Goal: Task Accomplishment & Management: Manage account settings

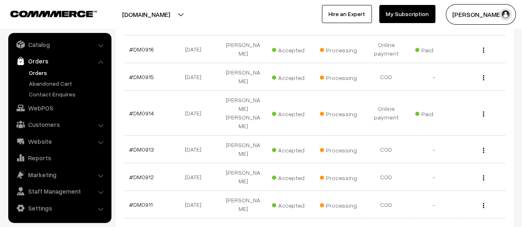
scroll to position [248, 0]
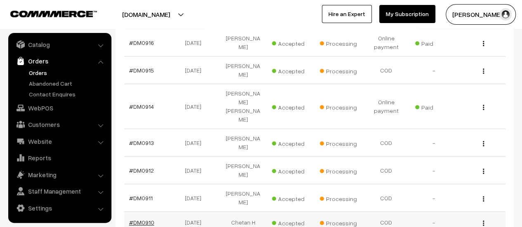
click at [142, 219] on link "#DM0910" at bounding box center [141, 222] width 25 height 7
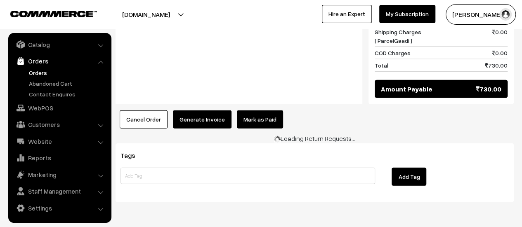
scroll to position [1048, 0]
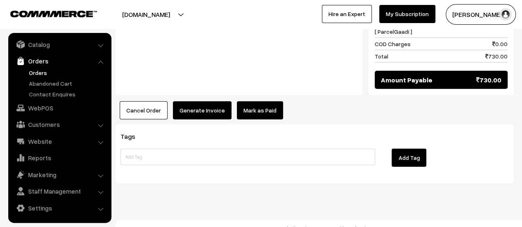
click at [199, 101] on button "Generate Invoice" at bounding box center [202, 110] width 59 height 18
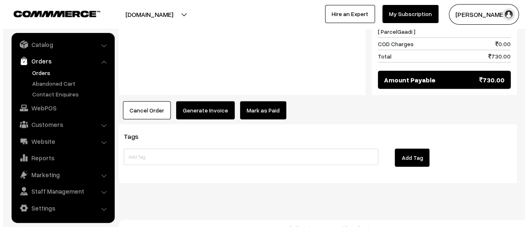
scroll to position [1044, 0]
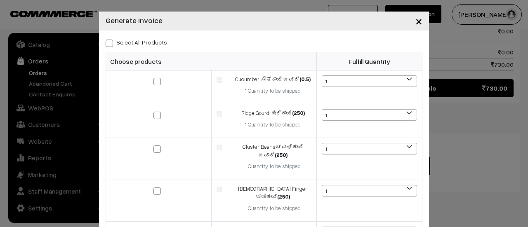
click at [106, 43] on span at bounding box center [109, 43] width 7 height 7
click at [106, 43] on input "Select All Products" at bounding box center [108, 41] width 5 height 5
checkbox input "true"
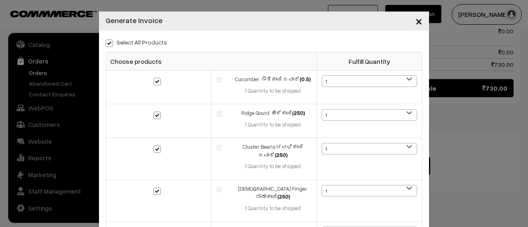
checkbox input "true"
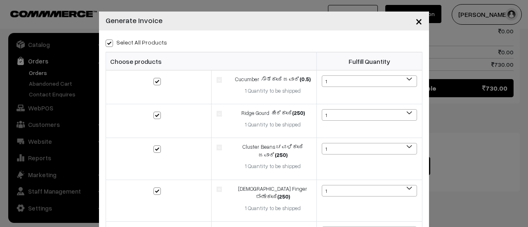
checkbox input "true"
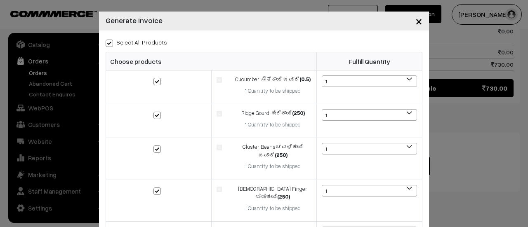
checkbox input "true"
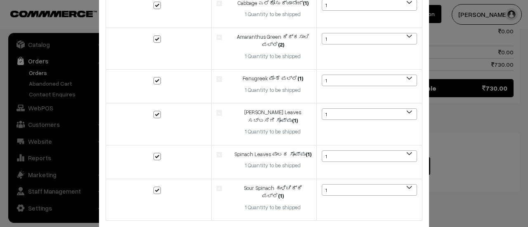
scroll to position [533, 0]
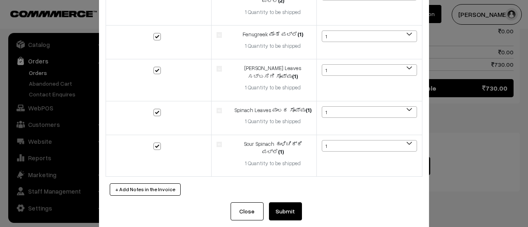
click at [286, 203] on button "Submit" at bounding box center [285, 212] width 33 height 18
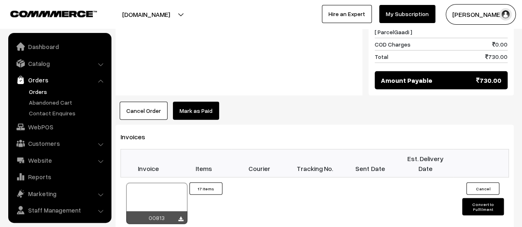
scroll to position [19, 0]
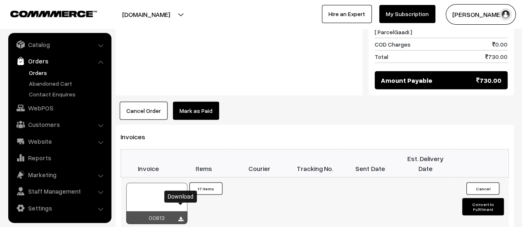
click at [181, 217] on icon at bounding box center [180, 219] width 5 height 5
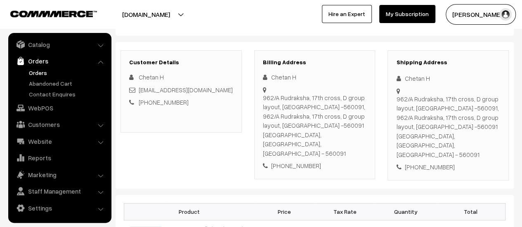
scroll to position [92, 0]
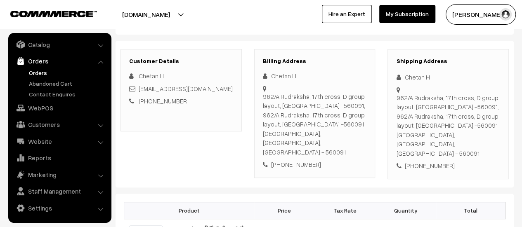
drag, startPoint x: 263, startPoint y: 93, endPoint x: 357, endPoint y: 148, distance: 108.7
click at [357, 148] on div "962/A Rudraksha, 17th cross, D group layout, Srigandakaval, Nagarbhavi, bangalo…" at bounding box center [315, 124] width 104 height 65
copy div "962/A Rudraksha, 17th cross, D group layout, Srigandakaval, Nagarbhavi, bangalo…"
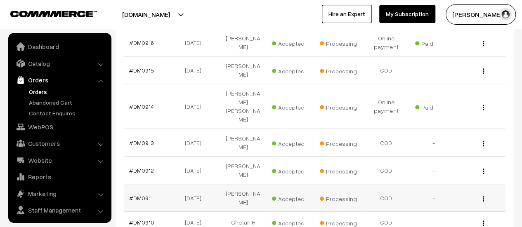
scroll to position [19, 0]
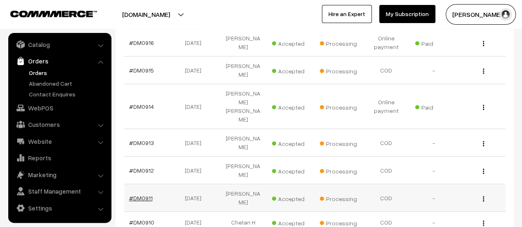
click at [148, 195] on link "#DM0911" at bounding box center [141, 198] width 24 height 7
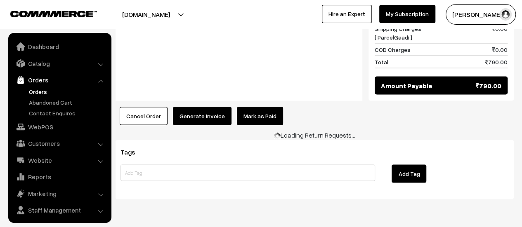
scroll to position [19, 0]
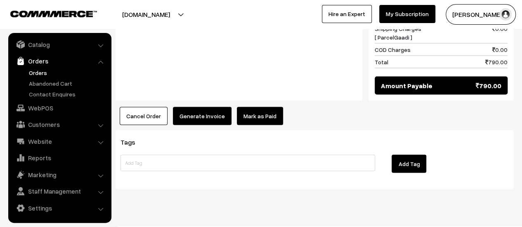
click at [191, 107] on button "Generate Invoice" at bounding box center [202, 116] width 59 height 18
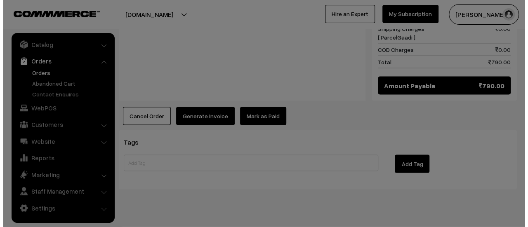
scroll to position [787, 0]
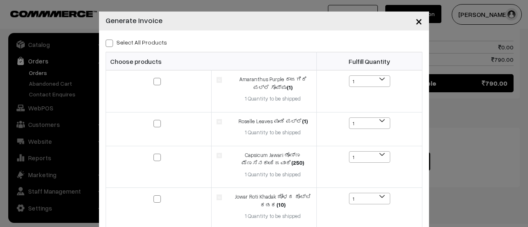
click at [106, 42] on span at bounding box center [109, 43] width 7 height 7
click at [106, 42] on input "Select All Products" at bounding box center [108, 41] width 5 height 5
checkbox input "true"
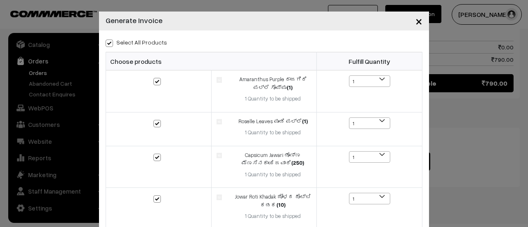
checkbox input "true"
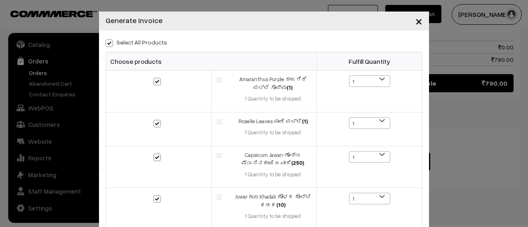
checkbox input "true"
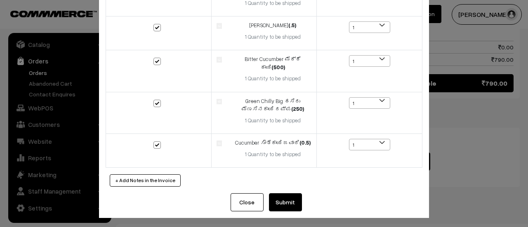
click at [284, 203] on button "Submit" at bounding box center [285, 202] width 33 height 18
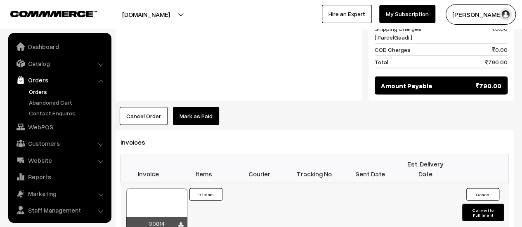
scroll to position [19, 0]
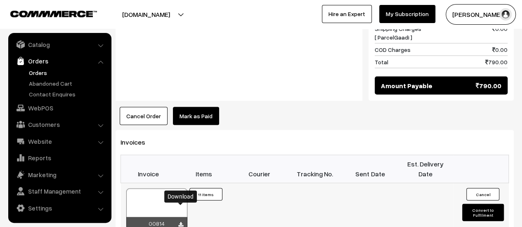
click at [181, 222] on icon at bounding box center [180, 224] width 5 height 5
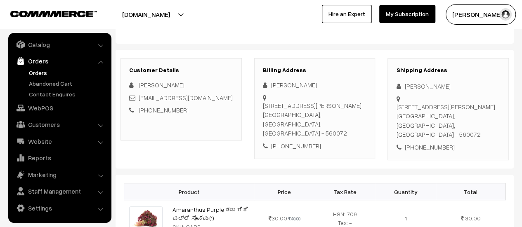
scroll to position [82, 0]
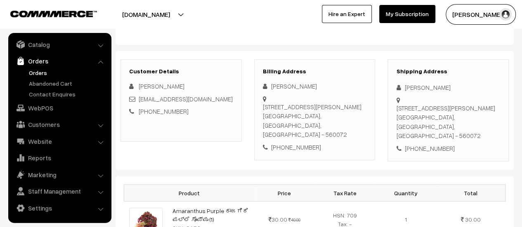
drag, startPoint x: 262, startPoint y: 105, endPoint x: 356, endPoint y: 122, distance: 95.6
click at [356, 122] on div "Flat No. 214, 2nd Flr, Nanda Ashirwad Apt, Canara Bank Colony, Chandra Layout B…" at bounding box center [315, 120] width 104 height 37
copy div "Flat No. 214, 2nd Flr, Nanda Ashirwad Apt, Canara Bank Colony, Chandra Layout B…"
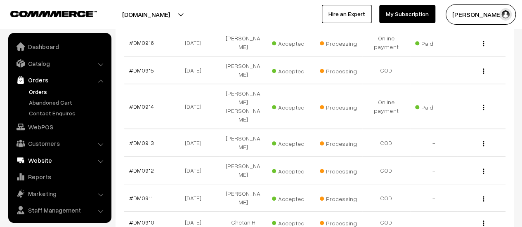
scroll to position [19, 0]
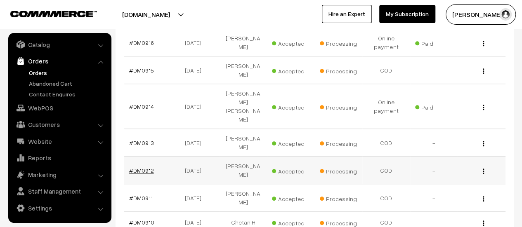
click at [143, 167] on link "#DM0912" at bounding box center [141, 170] width 25 height 7
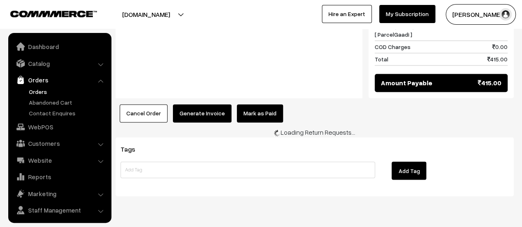
scroll to position [19, 0]
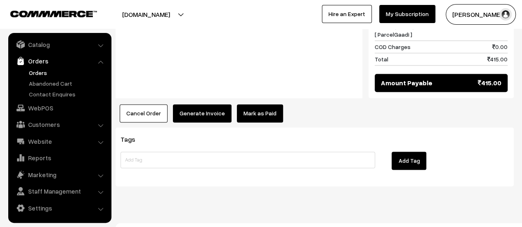
click at [198, 104] on button "Generate Invoice" at bounding box center [202, 113] width 59 height 18
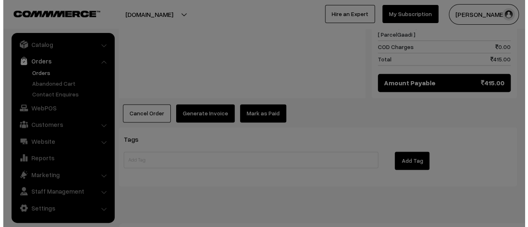
scroll to position [611, 0]
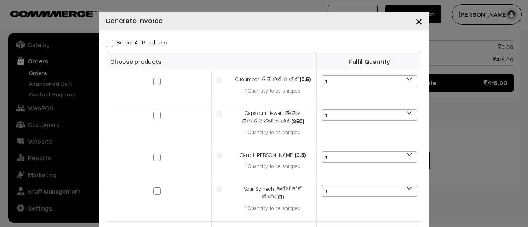
click at [106, 45] on span at bounding box center [109, 43] width 7 height 7
click at [106, 45] on input "Select All Products" at bounding box center [108, 41] width 5 height 5
checkbox input "true"
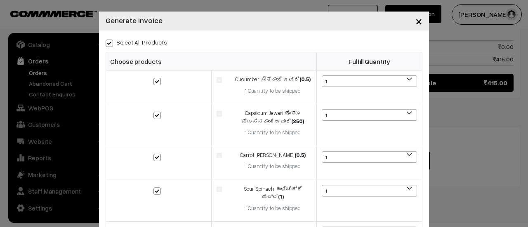
checkbox input "true"
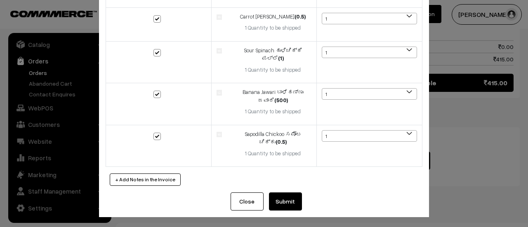
click at [287, 200] on button "Submit" at bounding box center [285, 202] width 33 height 18
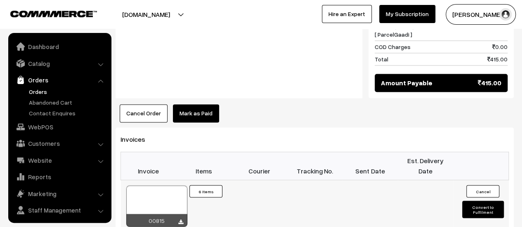
scroll to position [19, 0]
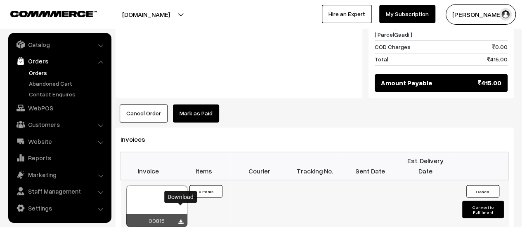
click at [180, 219] on icon at bounding box center [180, 221] width 5 height 5
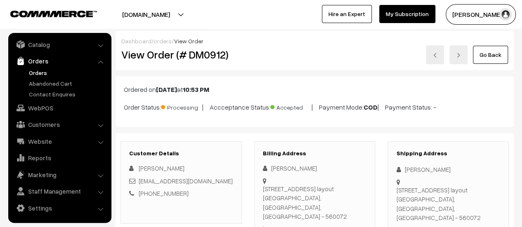
scroll to position [47, 0]
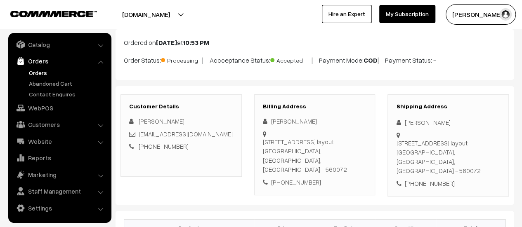
drag, startPoint x: 263, startPoint y: 141, endPoint x: 358, endPoint y: 161, distance: 96.8
click at [358, 161] on div "[STREET_ADDRESS]" at bounding box center [315, 155] width 104 height 37
copy div "[STREET_ADDRESS]"
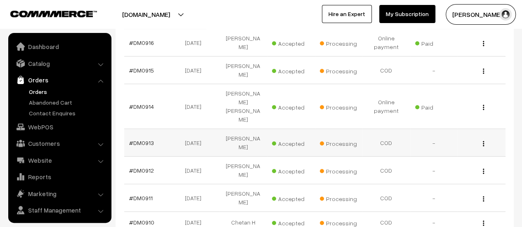
scroll to position [19, 0]
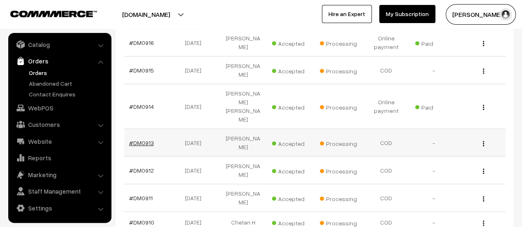
click at [144, 139] on link "#DM0913" at bounding box center [141, 142] width 25 height 7
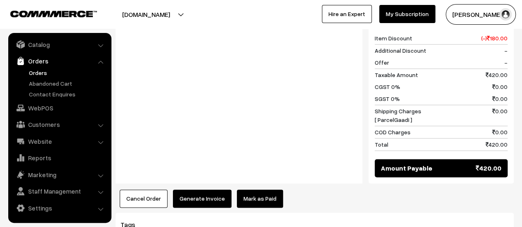
scroll to position [567, 0]
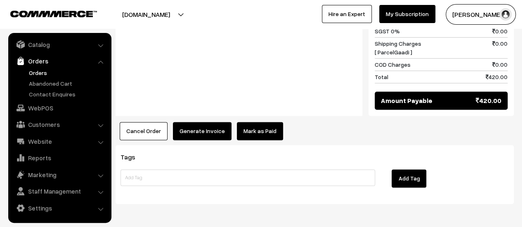
click at [200, 122] on button "Generate Invoice" at bounding box center [202, 131] width 59 height 18
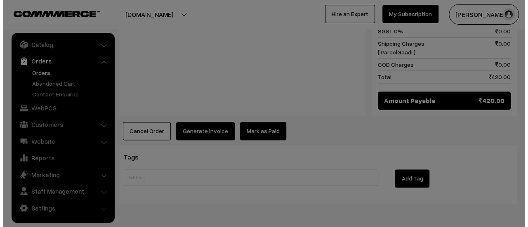
scroll to position [568, 0]
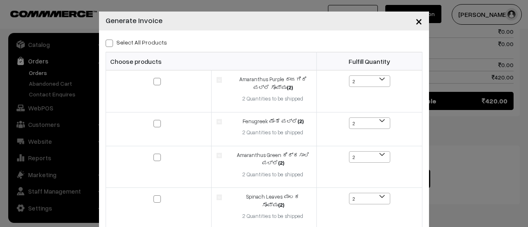
click at [106, 42] on span at bounding box center [109, 43] width 7 height 7
click at [106, 42] on input "Select All Products" at bounding box center [108, 41] width 5 height 5
checkbox input "true"
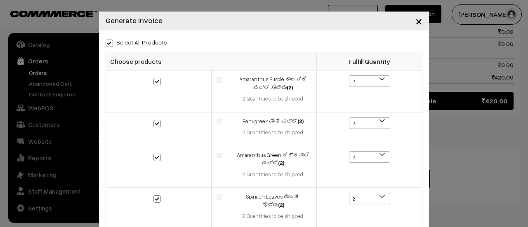
checkbox input "true"
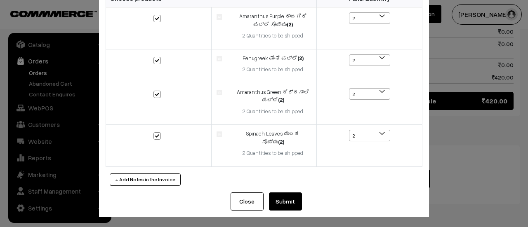
click at [280, 202] on button "Submit" at bounding box center [285, 202] width 33 height 18
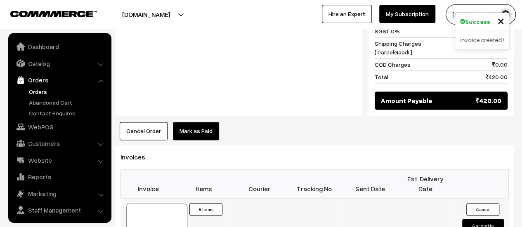
scroll to position [19, 0]
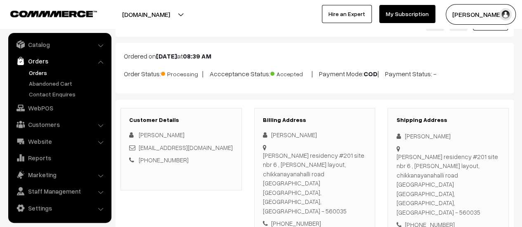
scroll to position [38, 0]
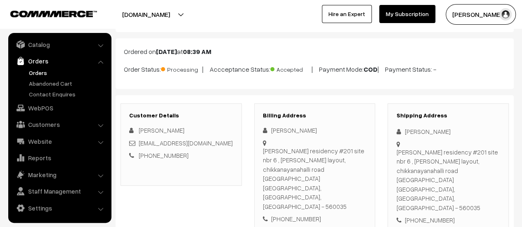
drag, startPoint x: 263, startPoint y: 149, endPoint x: 361, endPoint y: 178, distance: 101.8
click at [361, 178] on div "Aadya residency #201 site nbr 6 , vijay kumar layout, chikkanayanahalli road do…" at bounding box center [315, 178] width 104 height 65
copy div "Aadya residency #201 site nbr 6 , vijay kumar layout, chikkanayanahalli road do…"
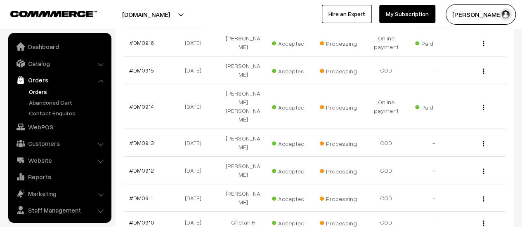
scroll to position [19, 0]
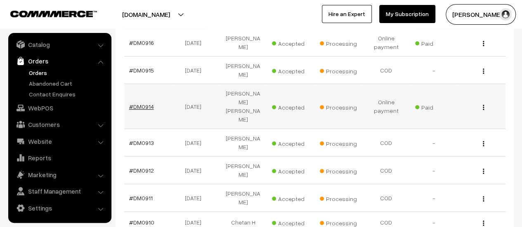
click at [139, 103] on link "#DM0914" at bounding box center [141, 106] width 25 height 7
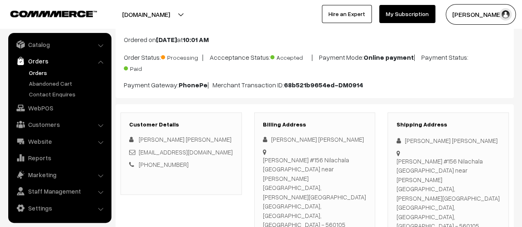
scroll to position [51, 0]
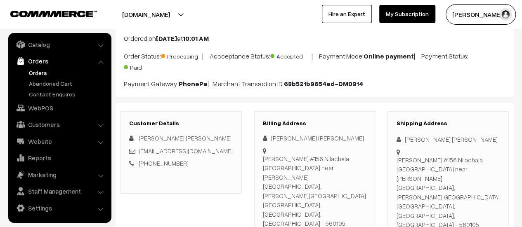
drag, startPoint x: 263, startPoint y: 155, endPoint x: 356, endPoint y: 184, distance: 97.6
click at [356, 184] on div "[GEOGRAPHIC_DATA] #156 Nilachala [GEOGRAPHIC_DATA] near [PERSON_NAME][GEOGRAPHI…" at bounding box center [315, 191] width 104 height 74
copy div "[GEOGRAPHIC_DATA] #156 Nilachala [GEOGRAPHIC_DATA] near [PERSON_NAME][GEOGRAPHI…"
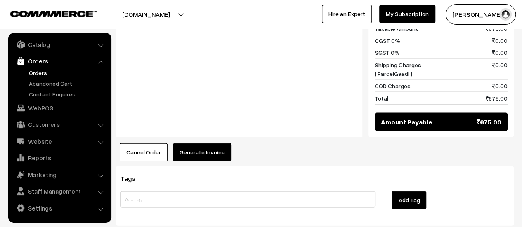
scroll to position [851, 0]
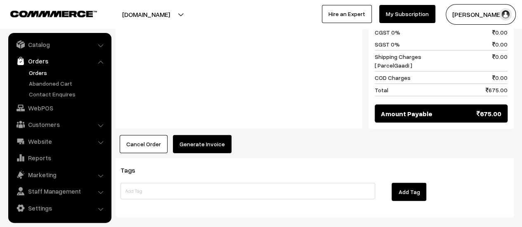
click at [196, 135] on button "Generate Invoice" at bounding box center [202, 144] width 59 height 18
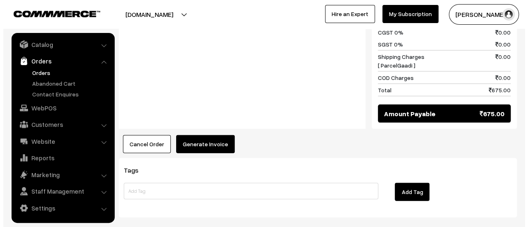
scroll to position [853, 0]
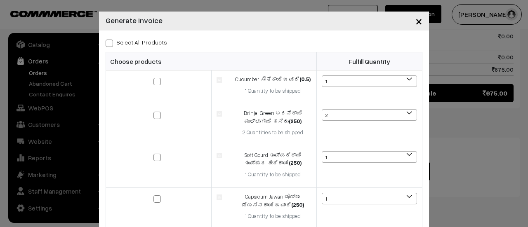
click at [107, 43] on span at bounding box center [109, 43] width 7 height 7
click at [107, 43] on input "Select All Products" at bounding box center [108, 41] width 5 height 5
checkbox input "true"
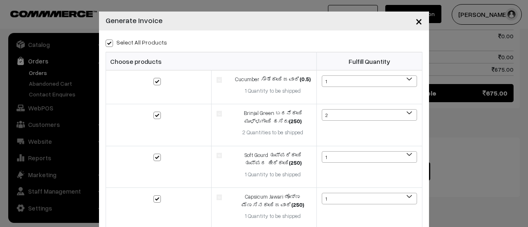
checkbox input "true"
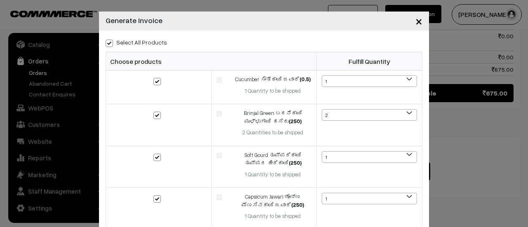
checkbox input "true"
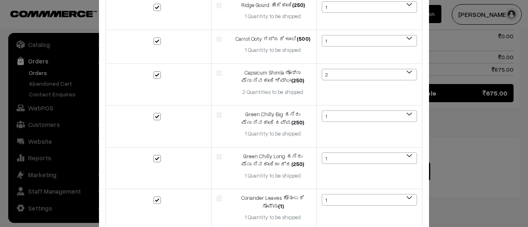
scroll to position [373, 0]
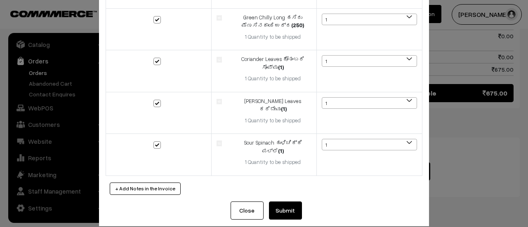
click at [282, 202] on button "Submit" at bounding box center [285, 211] width 33 height 18
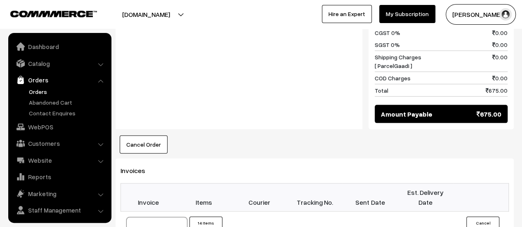
scroll to position [19, 0]
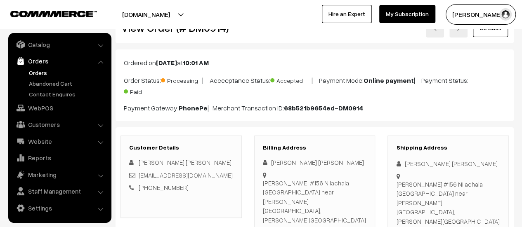
scroll to position [0, 0]
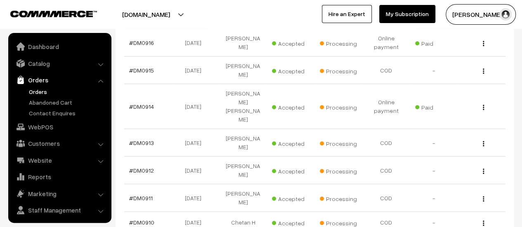
scroll to position [19, 0]
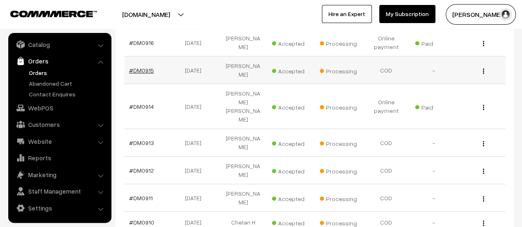
click at [146, 67] on link "#DM0915" at bounding box center [141, 70] width 25 height 7
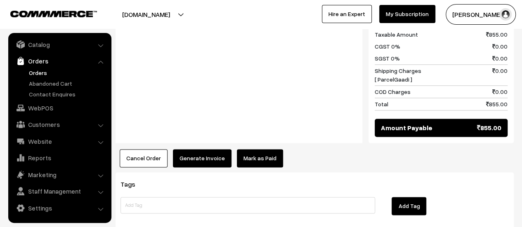
scroll to position [595, 0]
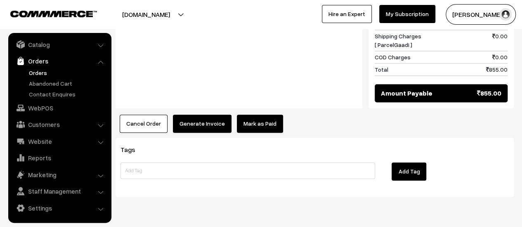
click at [200, 115] on button "Generate Invoice" at bounding box center [202, 124] width 59 height 18
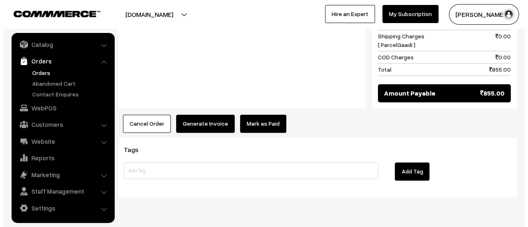
scroll to position [597, 0]
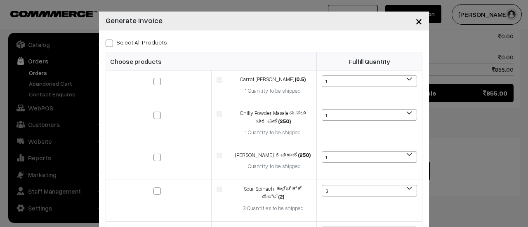
click at [106, 41] on span at bounding box center [109, 43] width 7 height 7
click at [106, 41] on input "Select All Products" at bounding box center [108, 41] width 5 height 5
checkbox input "true"
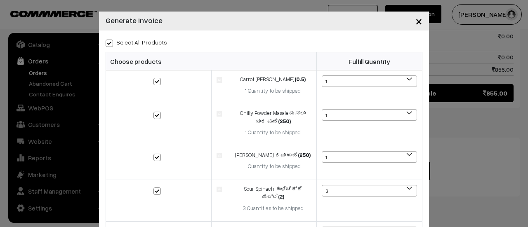
checkbox input "true"
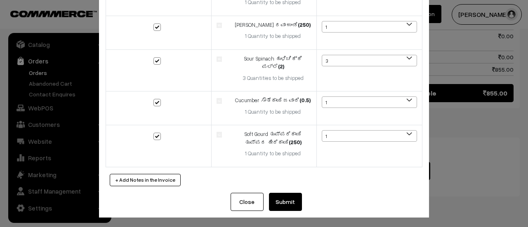
click at [287, 198] on button "Submit" at bounding box center [285, 202] width 33 height 18
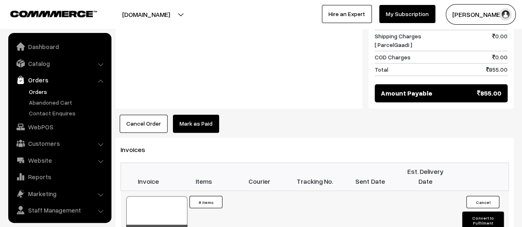
scroll to position [19, 0]
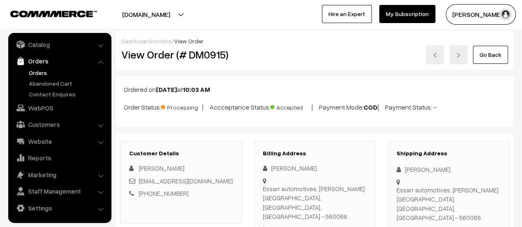
scroll to position [39, 0]
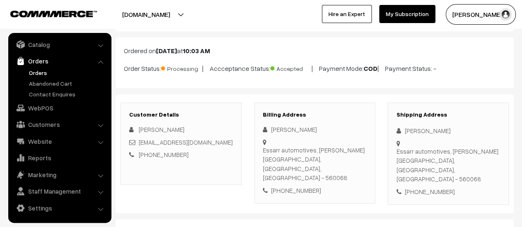
click at [270, 141] on icon at bounding box center [267, 142] width 8 height 6
drag, startPoint x: 271, startPoint y: 141, endPoint x: 269, endPoint y: 169, distance: 28.1
click at [269, 169] on div "Billing Address Raju B Essarr automotives, Bommanalli Bangalore, Karnataka, Ind…" at bounding box center [314, 153] width 121 height 101
copy div "Essarr automotives, Bommanalli Bangalore, Karnataka, India - 560068"
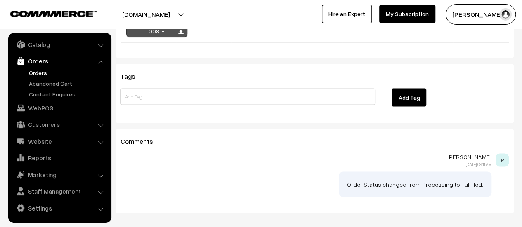
scroll to position [811, 0]
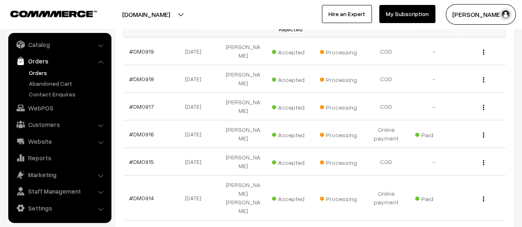
scroll to position [156, 0]
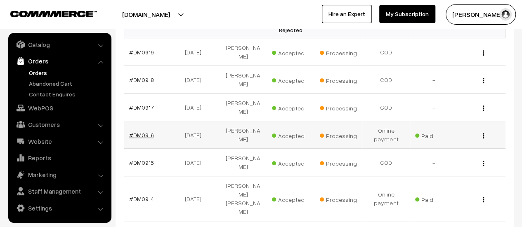
click at [140, 132] on link "#DM0916" at bounding box center [141, 135] width 25 height 7
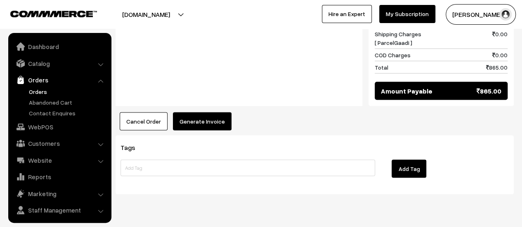
scroll to position [19, 0]
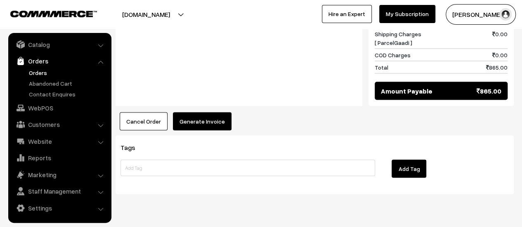
click at [205, 112] on button "Generate Invoice" at bounding box center [202, 121] width 59 height 18
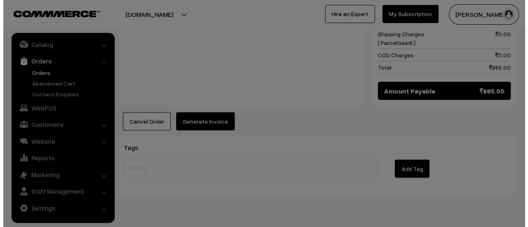
scroll to position [771, 0]
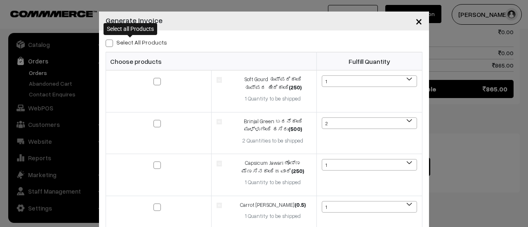
click at [106, 44] on span at bounding box center [109, 43] width 7 height 7
click at [106, 44] on input "Select All Products" at bounding box center [108, 41] width 5 height 5
checkbox input "true"
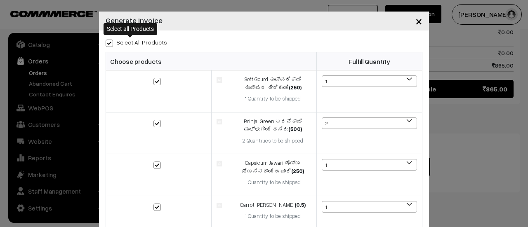
checkbox input "true"
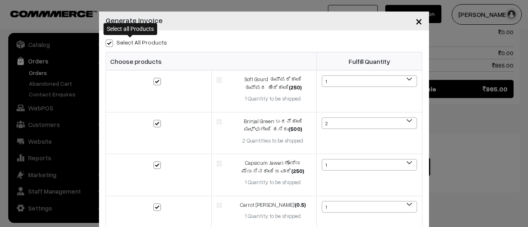
checkbox input "true"
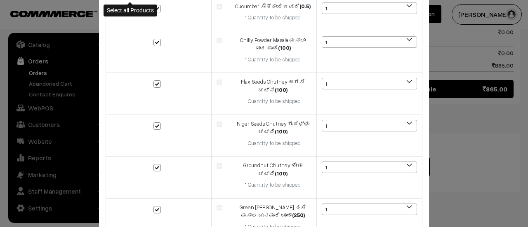
scroll to position [321, 0]
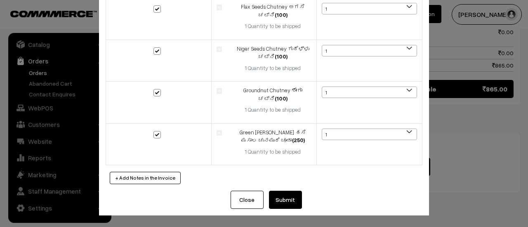
click at [289, 205] on button "Submit" at bounding box center [285, 200] width 33 height 18
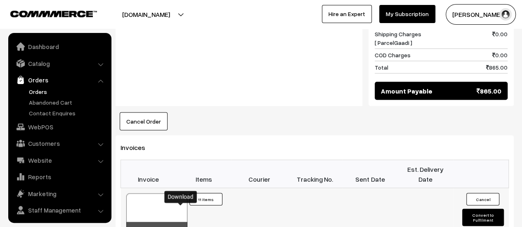
scroll to position [19, 0]
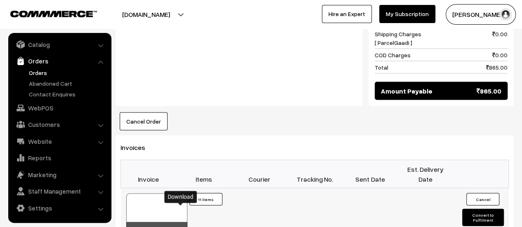
click at [182, 227] on icon at bounding box center [180, 229] width 5 height 5
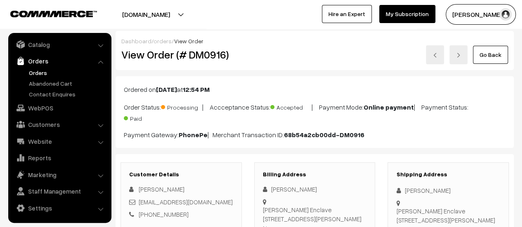
scroll to position [85, 0]
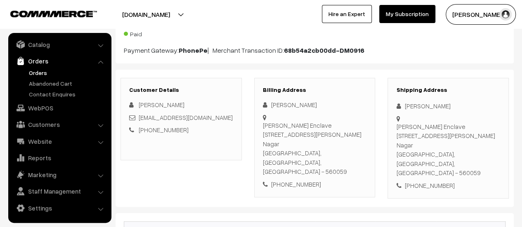
drag, startPoint x: 263, startPoint y: 123, endPoint x: 357, endPoint y: 150, distance: 97.8
click at [357, 150] on div "[PERSON_NAME] Enclave [STREET_ADDRESS][PERSON_NAME]" at bounding box center [315, 149] width 104 height 56
copy div "[PERSON_NAME] Enclave [STREET_ADDRESS][PERSON_NAME]"
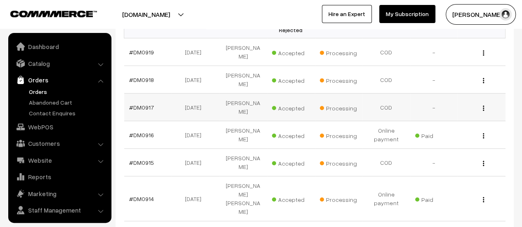
scroll to position [19, 0]
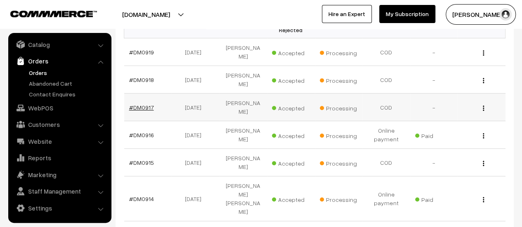
click at [144, 104] on link "#DM0917" at bounding box center [141, 107] width 25 height 7
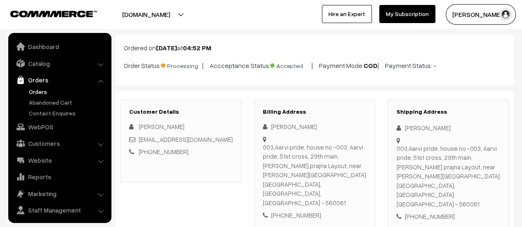
scroll to position [19, 0]
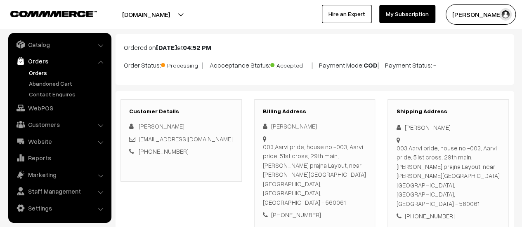
drag, startPoint x: 263, startPoint y: 145, endPoint x: 364, endPoint y: 174, distance: 105.2
click at [364, 174] on div "003,Aarvi pride, house no -003, Aarvi pride, 51st cross, 29th main, poorna praj…" at bounding box center [315, 174] width 104 height 65
copy div "003,Aarvi pride, house no -003, Aarvi pride, 51st cross, 29th main, poorna praj…"
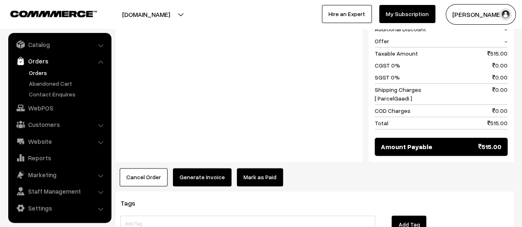
scroll to position [586, 0]
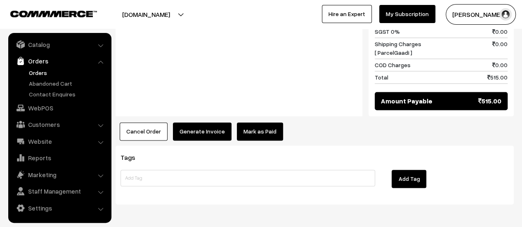
click at [201, 123] on button "Generate Invoice" at bounding box center [202, 132] width 59 height 18
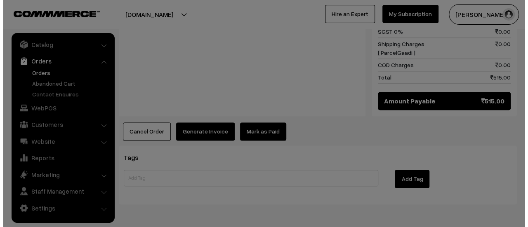
scroll to position [587, 0]
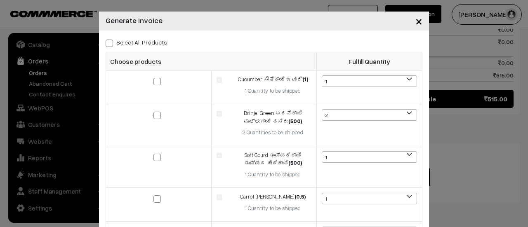
click at [108, 43] on span at bounding box center [109, 43] width 7 height 7
click at [108, 43] on input "Select All Products" at bounding box center [108, 41] width 5 height 5
checkbox input "true"
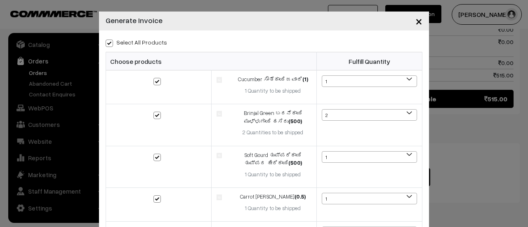
checkbox input "true"
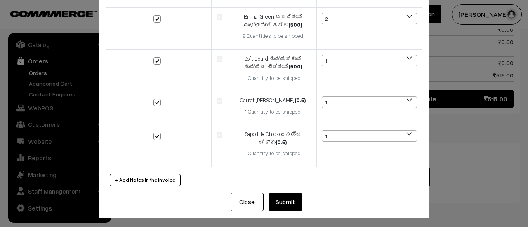
click at [279, 208] on button "Submit" at bounding box center [285, 202] width 33 height 18
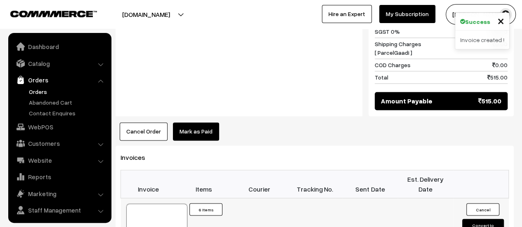
scroll to position [19, 0]
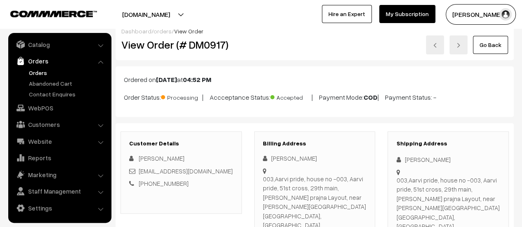
scroll to position [0, 0]
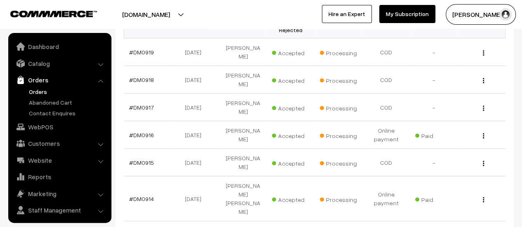
scroll to position [19, 0]
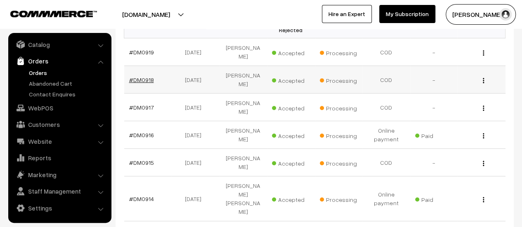
click at [135, 76] on link "#DM0918" at bounding box center [141, 79] width 25 height 7
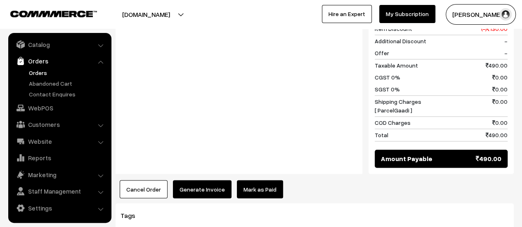
scroll to position [661, 0]
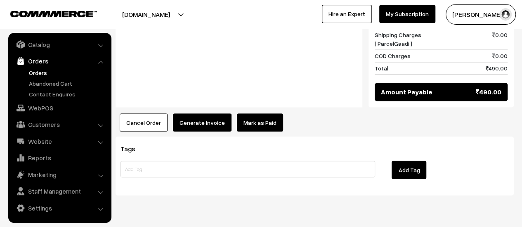
click at [192, 113] on button "Generate Invoice" at bounding box center [202, 122] width 59 height 18
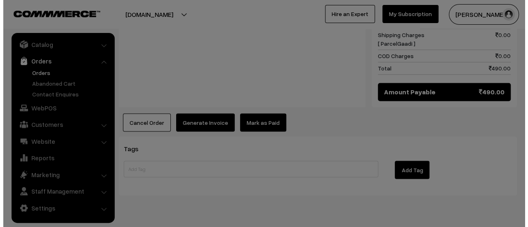
scroll to position [663, 0]
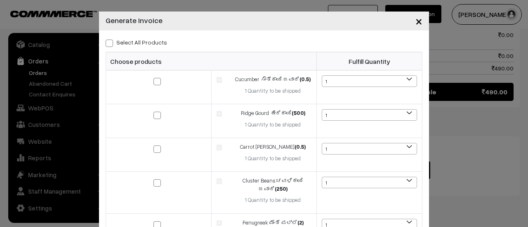
click at [106, 44] on span at bounding box center [109, 43] width 7 height 7
click at [106, 44] on input "Select All Products" at bounding box center [108, 41] width 5 height 5
checkbox input "true"
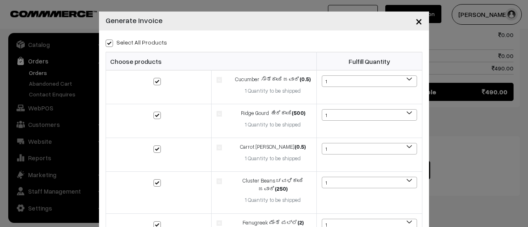
checkbox input "true"
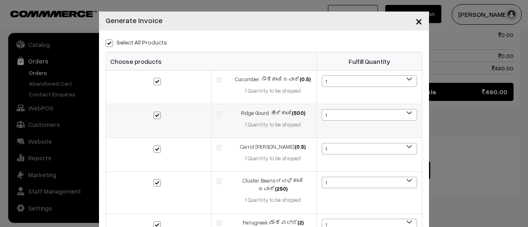
scroll to position [172, 0]
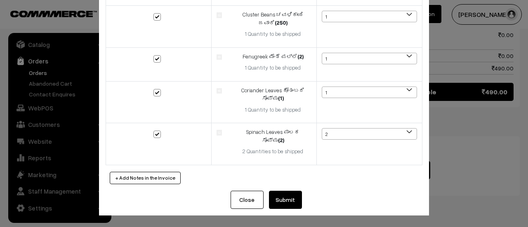
click at [283, 202] on button "Submit" at bounding box center [285, 200] width 33 height 18
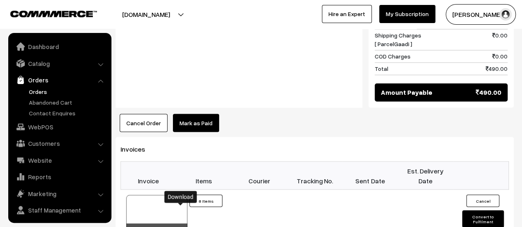
scroll to position [19, 0]
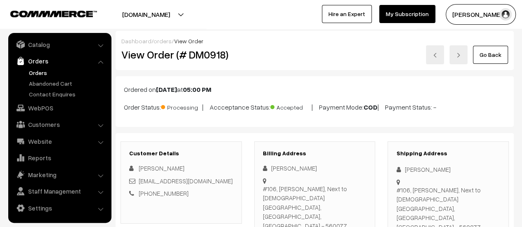
scroll to position [21, 0]
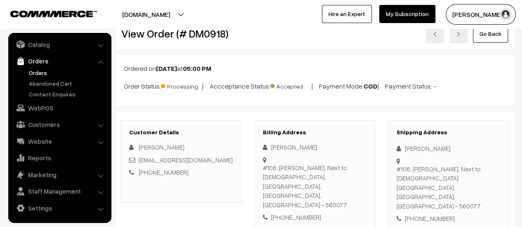
drag, startPoint x: 262, startPoint y: 167, endPoint x: 358, endPoint y: 186, distance: 97.2
click at [358, 186] on div "#106, kumari Tusti Rachenahalli, Next to Chamundeshwari temple Bengaluru, Karna…" at bounding box center [315, 186] width 104 height 47
copy div "#106, kumari Tusti Rachenahalli, Next to Chamundeshwari temple Bengaluru, Karna…"
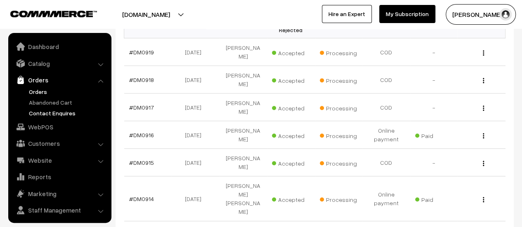
scroll to position [19, 0]
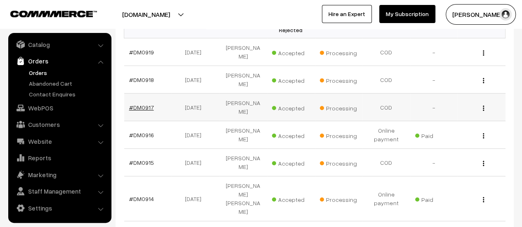
click at [149, 104] on link "#DM0917" at bounding box center [141, 107] width 25 height 7
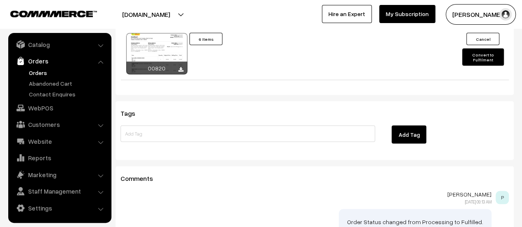
scroll to position [743, 0]
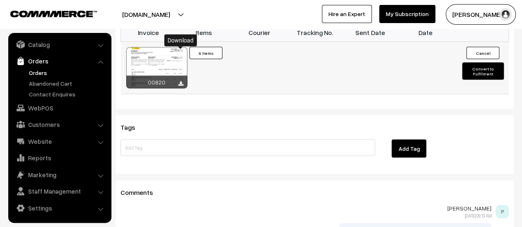
click at [181, 81] on icon at bounding box center [180, 83] width 5 height 5
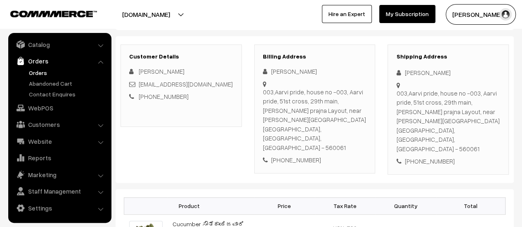
scroll to position [0, 0]
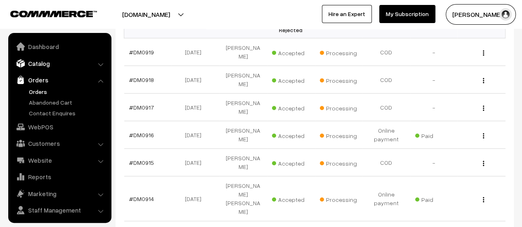
scroll to position [19, 0]
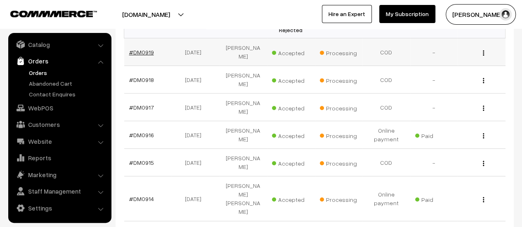
click at [139, 49] on link "#DM0919" at bounding box center [141, 52] width 25 height 7
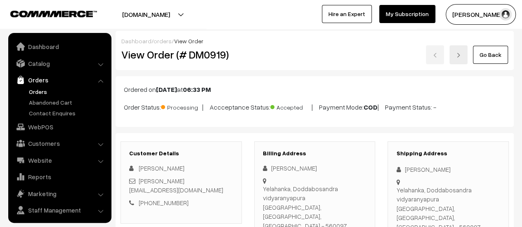
scroll to position [19, 0]
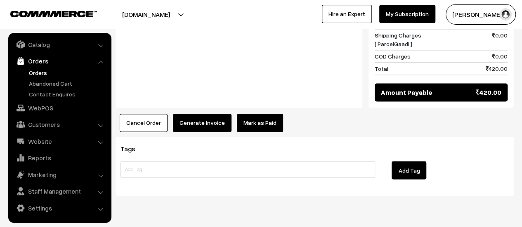
click at [205, 114] on button "Generate Invoice" at bounding box center [202, 123] width 59 height 18
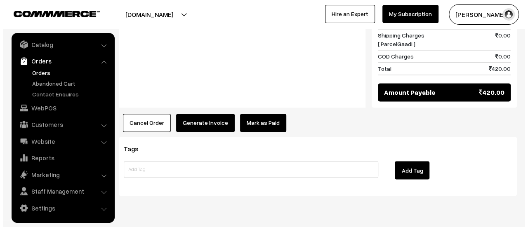
scroll to position [611, 0]
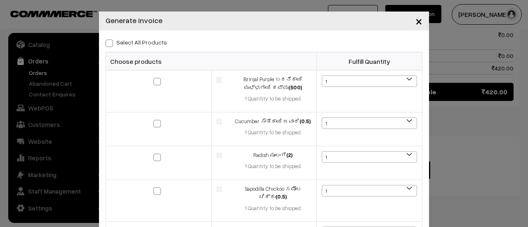
click at [106, 42] on span at bounding box center [109, 43] width 7 height 7
click at [106, 42] on input "Select All Products" at bounding box center [108, 41] width 5 height 5
checkbox input "true"
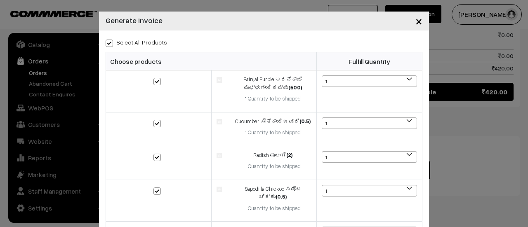
checkbox input "true"
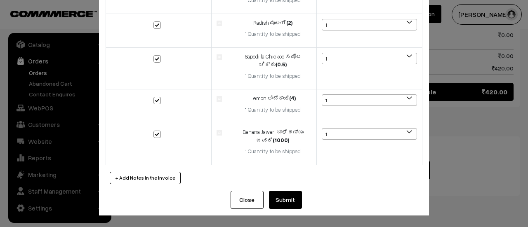
click at [284, 203] on button "Submit" at bounding box center [285, 200] width 33 height 18
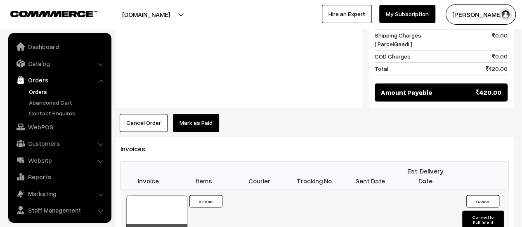
scroll to position [19, 0]
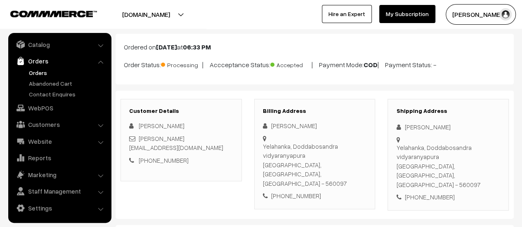
scroll to position [80, 0]
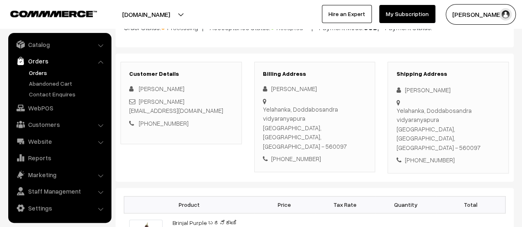
drag, startPoint x: 263, startPoint y: 108, endPoint x: 360, endPoint y: 126, distance: 99.0
click at [360, 126] on div "Yelahanka, Doddabosandra vidyaranyapura Bengaluru, Karnataka, India - 560097" at bounding box center [315, 128] width 104 height 47
copy div "Yelahanka, Doddabosandra vidyaranyapura Bengaluru, Karnataka, India - 560097"
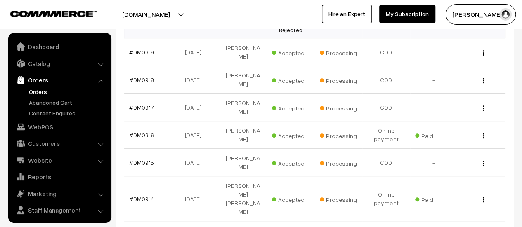
scroll to position [19, 0]
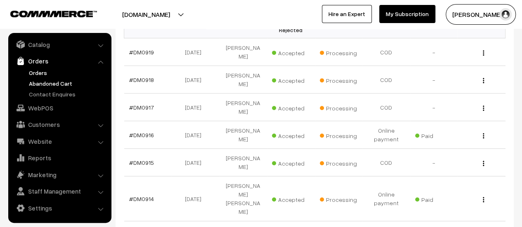
click at [61, 81] on link "Abandoned Cart" at bounding box center [68, 83] width 82 height 9
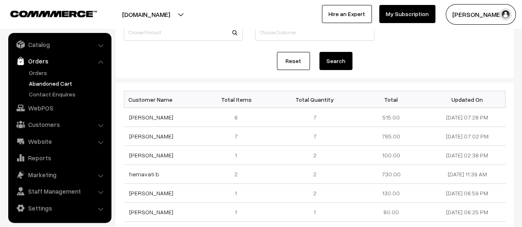
scroll to position [71, 0]
drag, startPoint x: 470, startPoint y: 117, endPoint x: 441, endPoint y: 113, distance: 29.5
click at [441, 113] on td "01-09-2025 07:28 PM" at bounding box center [467, 117] width 76 height 19
copy td "01-09-2025"
drag, startPoint x: 158, startPoint y: 173, endPoint x: 127, endPoint y: 174, distance: 30.1
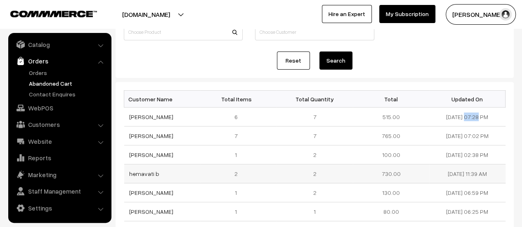
click at [127, 174] on td "hemavati b" at bounding box center [162, 174] width 76 height 19
copy link "hemavati b"
click at [134, 174] on link "hemavati b" at bounding box center [144, 173] width 30 height 7
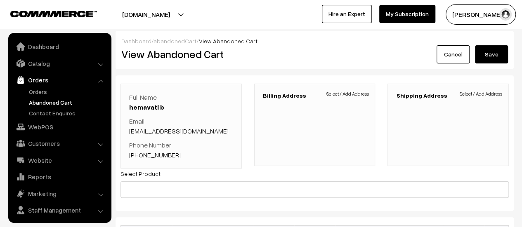
scroll to position [19, 0]
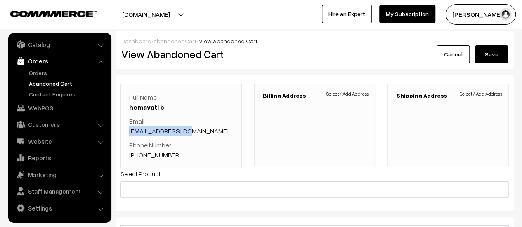
drag, startPoint x: 196, startPoint y: 130, endPoint x: 129, endPoint y: 129, distance: 67.2
click at [129, 129] on div "Full Name hemavati b Email [EMAIL_ADDRESS][DOMAIN_NAME] Phone Number [PHONE_NUM…" at bounding box center [180, 126] width 121 height 85
copy link "[EMAIL_ADDRESS][DOMAIN_NAME]"
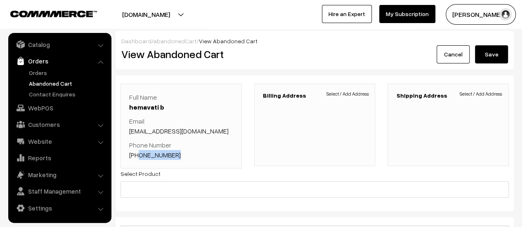
drag, startPoint x: 176, startPoint y: 153, endPoint x: 138, endPoint y: 159, distance: 38.3
click at [138, 159] on p "Phone Number [PHONE_NUMBER]" at bounding box center [181, 150] width 104 height 20
copy link "8867351640"
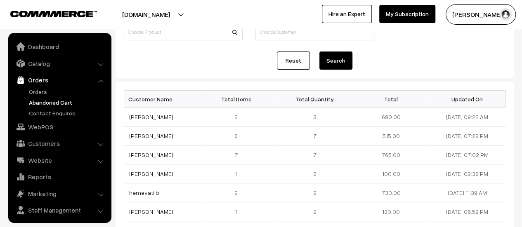
scroll to position [19, 0]
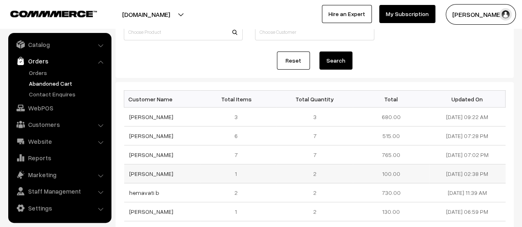
drag, startPoint x: 158, startPoint y: 171, endPoint x: 125, endPoint y: 170, distance: 33.0
click at [125, 170] on td "[PERSON_NAME]" at bounding box center [162, 174] width 76 height 19
copy link "[PERSON_NAME]"
click at [144, 174] on link "[PERSON_NAME]" at bounding box center [151, 173] width 44 height 7
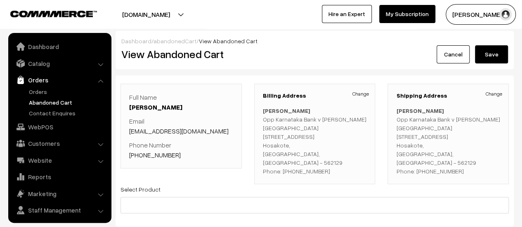
scroll to position [19, 0]
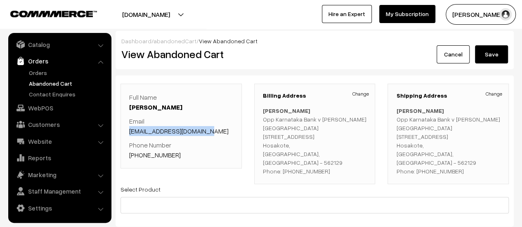
drag, startPoint x: 206, startPoint y: 130, endPoint x: 125, endPoint y: 131, distance: 81.3
click at [125, 131] on div "Full Name Laxmi Patil Email laxmipatil9009@gmail.com Phone Number +91 8151033598" at bounding box center [180, 126] width 121 height 85
copy link "laxmipatil9009@gmail.com"
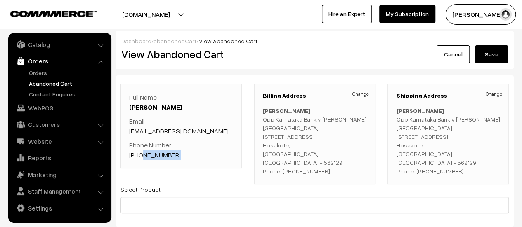
drag, startPoint x: 175, startPoint y: 157, endPoint x: 140, endPoint y: 156, distance: 34.7
click at [140, 156] on p "Phone Number +91 8151033598" at bounding box center [181, 150] width 104 height 20
copy link "8151033598"
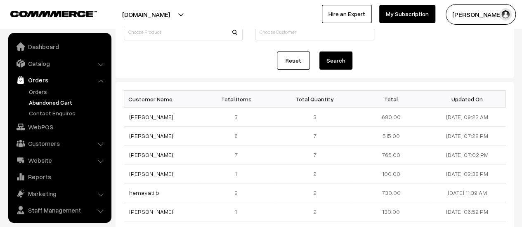
scroll to position [19, 0]
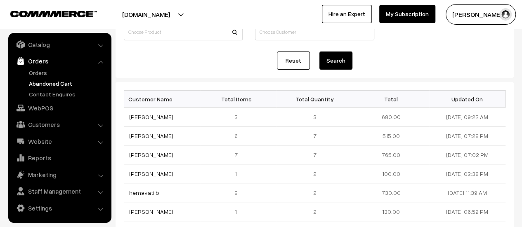
drag, startPoint x: 153, startPoint y: 155, endPoint x: 120, endPoint y: 151, distance: 32.8
click at [120, 151] on div "Customer Name Total Items Total Quantity Total Updated On [PERSON_NAME] 3 3 680…" at bounding box center [314, 214] width 398 height 265
click at [170, 160] on td "[PERSON_NAME]" at bounding box center [162, 155] width 76 height 19
drag, startPoint x: 152, startPoint y: 154, endPoint x: 128, endPoint y: 154, distance: 23.9
click at [128, 154] on td "Grace A" at bounding box center [162, 155] width 76 height 19
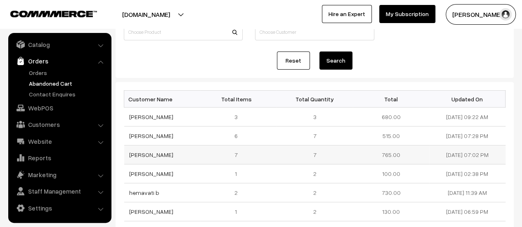
copy link "Grace A"
click at [137, 154] on link "Grace A" at bounding box center [151, 154] width 44 height 7
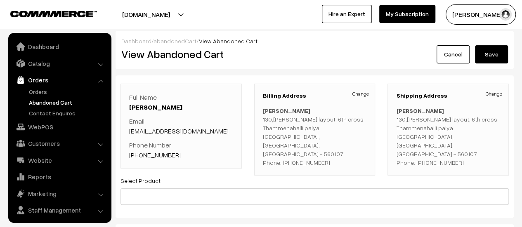
scroll to position [19, 0]
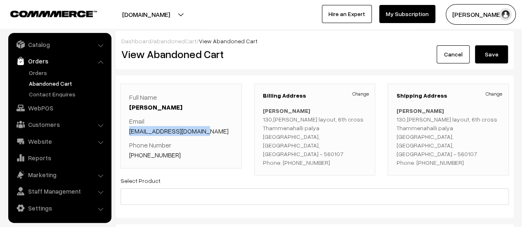
drag, startPoint x: 209, startPoint y: 131, endPoint x: 126, endPoint y: 135, distance: 83.0
click at [126, 135] on div "Full Name Grace A Email geetaabnes265@gmail.com Phone Number +91 9035046357" at bounding box center [180, 126] width 121 height 85
copy link "geetaabnes265@gmail.com"
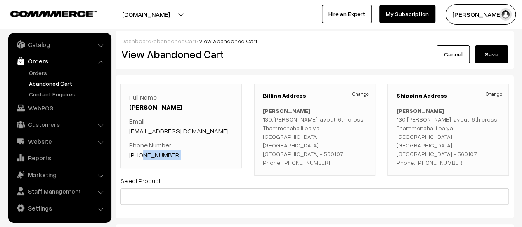
drag, startPoint x: 176, startPoint y: 154, endPoint x: 140, endPoint y: 156, distance: 35.5
click at [140, 156] on p "Phone Number +91 9035046357" at bounding box center [181, 150] width 104 height 20
copy link "9035046357"
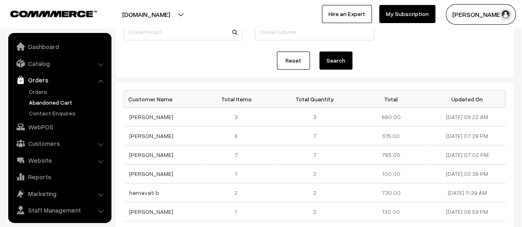
scroll to position [19, 0]
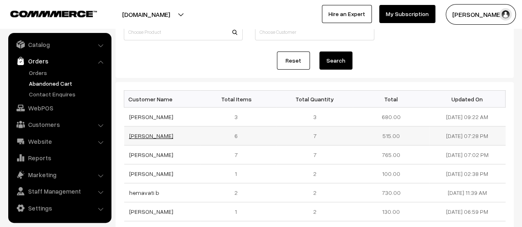
drag, startPoint x: 169, startPoint y: 136, endPoint x: 130, endPoint y: 136, distance: 39.6
click at [130, 136] on td "[PERSON_NAME]" at bounding box center [162, 136] width 76 height 19
copy link "[PERSON_NAME]"
click at [154, 132] on link "[PERSON_NAME]" at bounding box center [151, 135] width 44 height 7
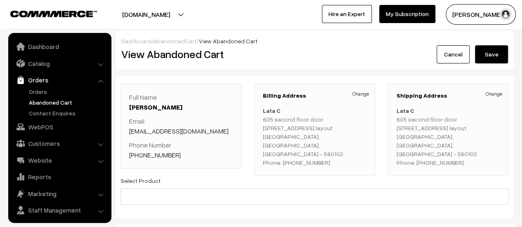
scroll to position [19, 0]
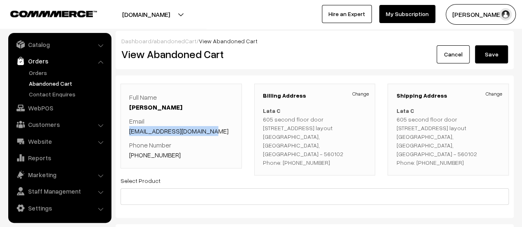
drag, startPoint x: 207, startPoint y: 130, endPoint x: 129, endPoint y: 128, distance: 78.8
click at [129, 128] on div "Full Name Lata Chandriker Email Lata.chandriker@gmail.com Phone Number +91 9620…" at bounding box center [180, 126] width 121 height 85
copy link "Lata.chandriker@gmail.com"
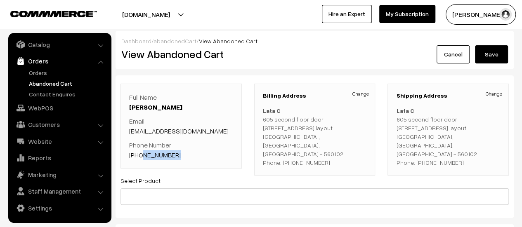
drag, startPoint x: 179, startPoint y: 156, endPoint x: 139, endPoint y: 154, distance: 40.5
click at [139, 154] on p "Phone Number +91 9620465472" at bounding box center [181, 150] width 104 height 20
copy link "9620465472"
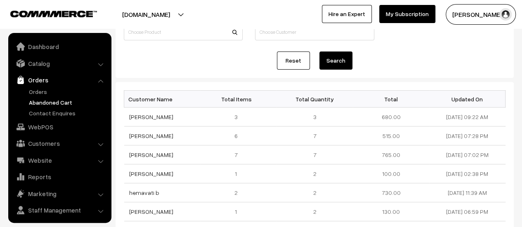
scroll to position [19, 0]
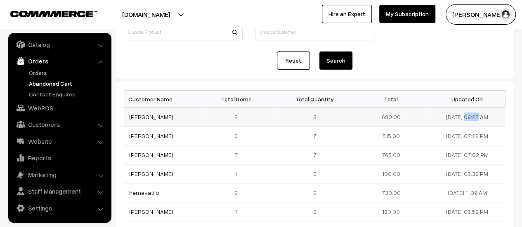
drag, startPoint x: 469, startPoint y: 115, endPoint x: 438, endPoint y: 117, distance: 31.4
click at [438, 117] on td "[DATE] 09:22 AM" at bounding box center [467, 117] width 76 height 19
copy td "[DATE]"
drag, startPoint x: 162, startPoint y: 113, endPoint x: 120, endPoint y: 118, distance: 41.5
click at [120, 118] on div "Customer Name Total Items Total Quantity Total Updated On [PERSON_NAME] 3 3 680…" at bounding box center [314, 214] width 398 height 265
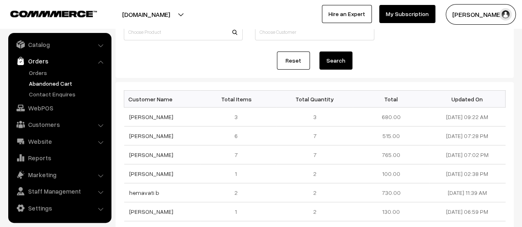
click at [183, 66] on div "Reset Search" at bounding box center [315, 61] width 382 height 18
drag, startPoint x: 161, startPoint y: 116, endPoint x: 129, endPoint y: 114, distance: 32.2
click at [129, 114] on td "[PERSON_NAME]" at bounding box center [162, 117] width 76 height 19
copy link "[PERSON_NAME]"
click at [134, 116] on link "[PERSON_NAME]" at bounding box center [151, 116] width 44 height 7
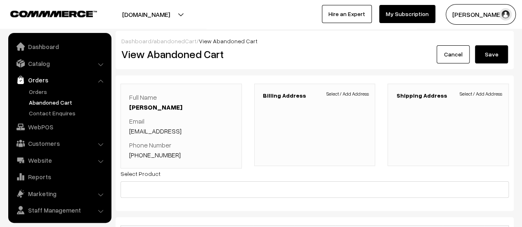
scroll to position [19, 0]
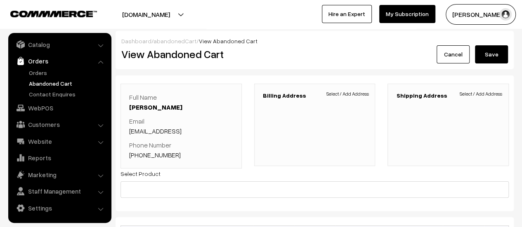
drag, startPoint x: 213, startPoint y: 129, endPoint x: 127, endPoint y: 130, distance: 85.4
click at [127, 130] on div "Full Name [PERSON_NAME] Email [EMAIL_ADDRESS] Phone Number [PHONE_NUMBER]" at bounding box center [180, 126] width 121 height 85
copy link "[EMAIL_ADDRESS]"
drag, startPoint x: 176, startPoint y: 155, endPoint x: 139, endPoint y: 155, distance: 36.3
click at [139, 155] on p "Phone Number [PHONE_NUMBER]" at bounding box center [181, 150] width 104 height 20
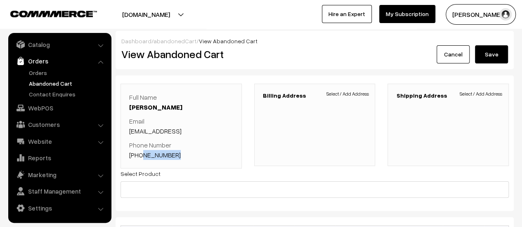
copy link "7975502669"
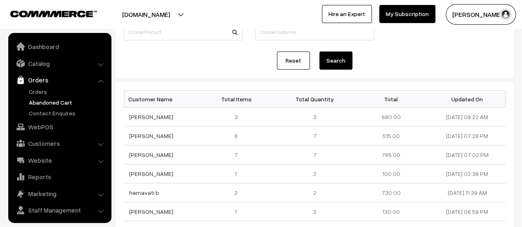
scroll to position [19, 0]
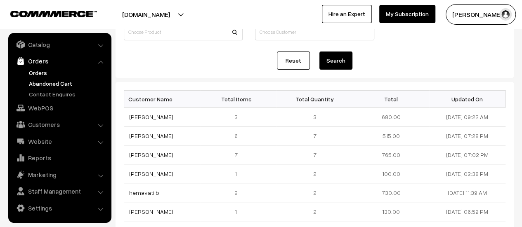
click at [37, 71] on link "Orders" at bounding box center [68, 72] width 82 height 9
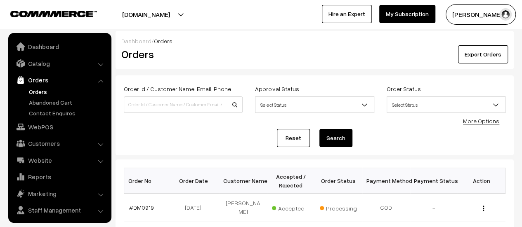
scroll to position [19, 0]
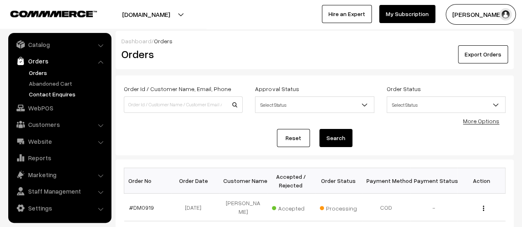
click at [40, 93] on link "Contact Enquires" at bounding box center [68, 94] width 82 height 9
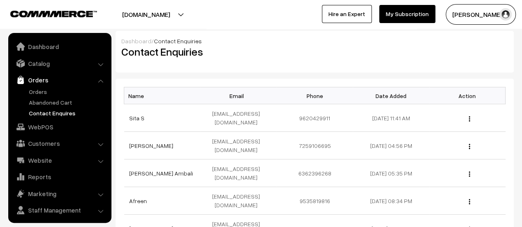
scroll to position [19, 0]
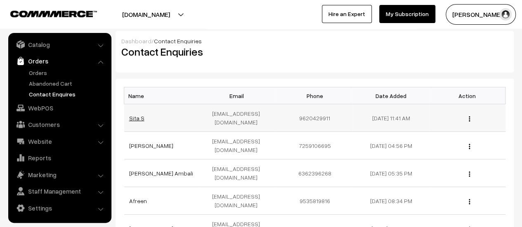
click at [133, 115] on link "Sita S" at bounding box center [136, 118] width 15 height 7
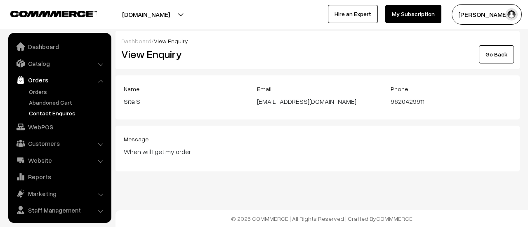
scroll to position [19, 0]
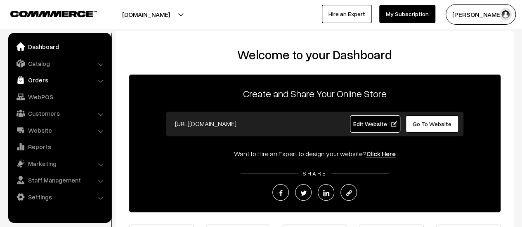
click at [34, 80] on link "Orders" at bounding box center [59, 80] width 98 height 15
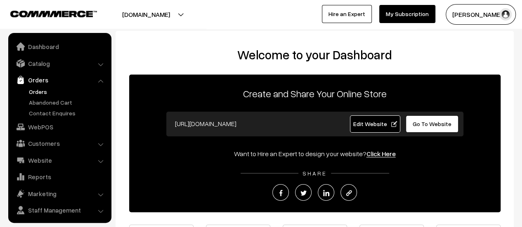
click at [36, 94] on link "Orders" at bounding box center [68, 91] width 82 height 9
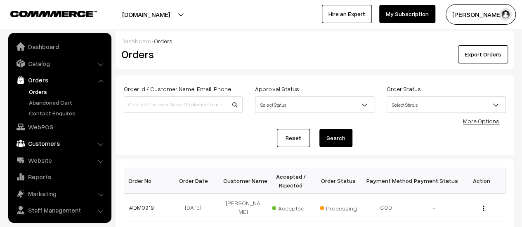
scroll to position [19, 0]
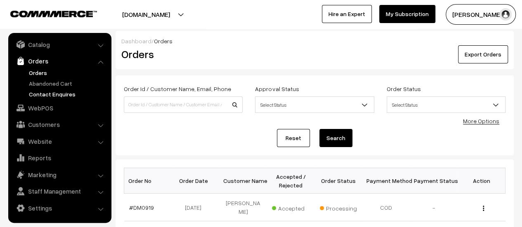
click at [38, 93] on link "Contact Enquires" at bounding box center [68, 94] width 82 height 9
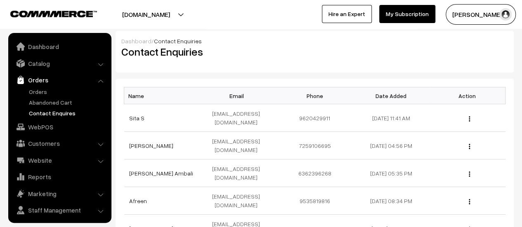
scroll to position [19, 0]
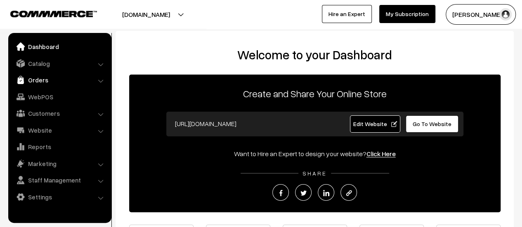
click at [28, 80] on link "Orders" at bounding box center [59, 80] width 98 height 15
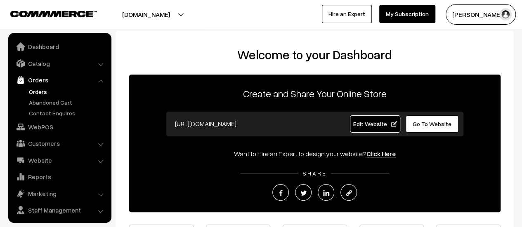
click at [39, 90] on link "Orders" at bounding box center [68, 91] width 82 height 9
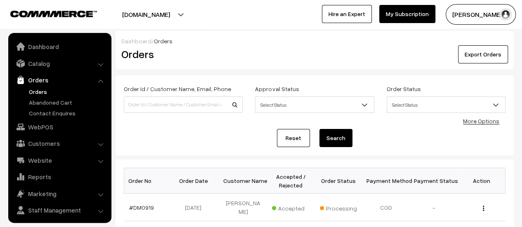
scroll to position [19, 0]
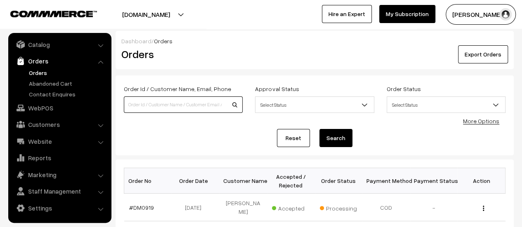
click at [174, 104] on input at bounding box center [183, 105] width 119 height 16
type input "901"
click at [319, 129] on button "Search" at bounding box center [335, 138] width 33 height 18
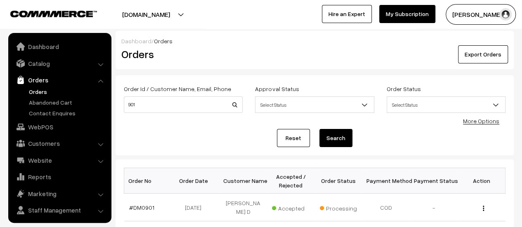
scroll to position [19, 0]
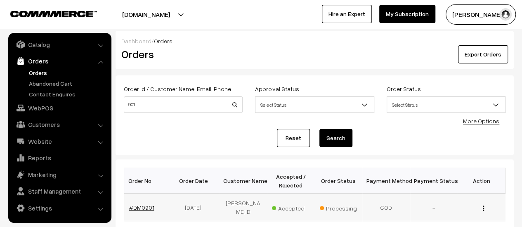
click at [139, 204] on link "#DM0901" at bounding box center [141, 207] width 25 height 7
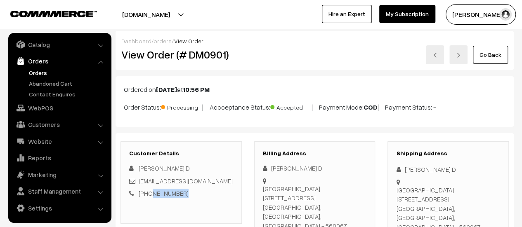
drag, startPoint x: 182, startPoint y: 192, endPoint x: 148, endPoint y: 194, distance: 33.9
click at [148, 194] on div "+91 9702707093" at bounding box center [181, 193] width 104 height 9
copy link "9702707093"
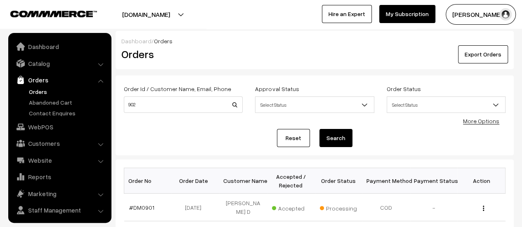
scroll to position [19, 0]
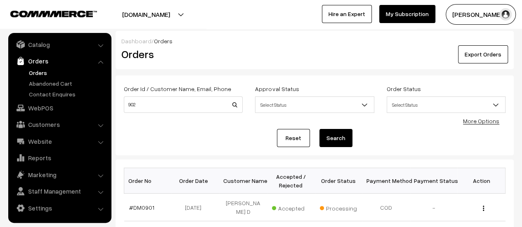
type input "902"
click at [319, 129] on button "Search" at bounding box center [335, 138] width 33 height 18
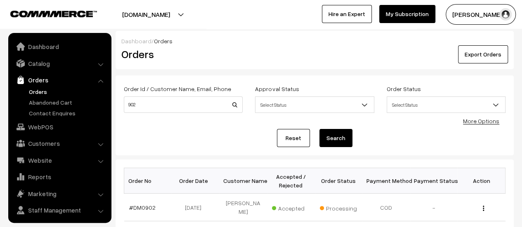
scroll to position [19, 0]
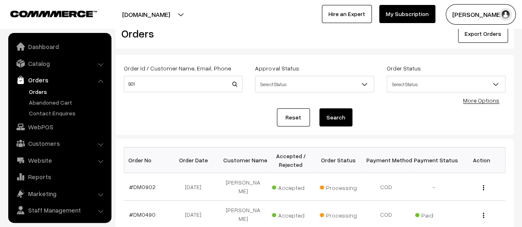
scroll to position [19, 0]
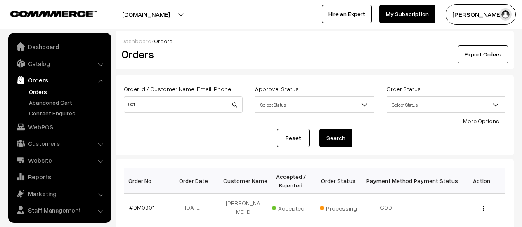
click at [141, 99] on input "901" at bounding box center [183, 105] width 119 height 16
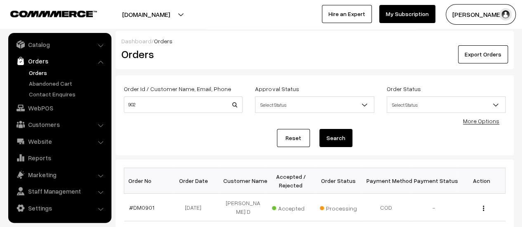
type input "902"
click at [319, 129] on button "Search" at bounding box center [335, 138] width 33 height 18
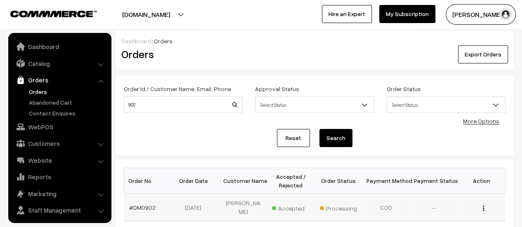
scroll to position [19, 0]
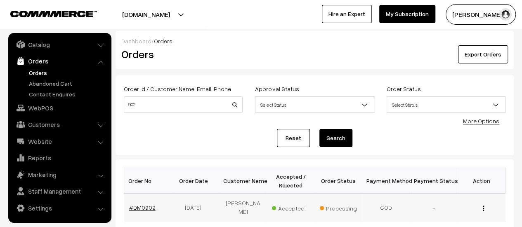
click at [146, 205] on link "#DM0902" at bounding box center [142, 207] width 26 height 7
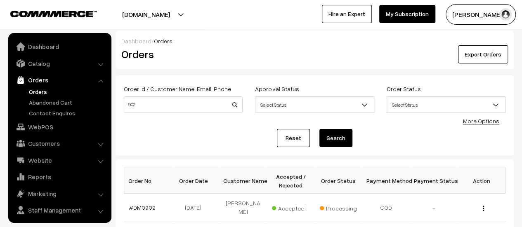
scroll to position [19, 0]
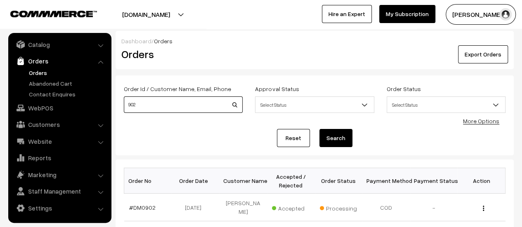
click at [144, 108] on input "902" at bounding box center [183, 105] width 119 height 16
type input "901"
click at [319, 129] on button "Search" at bounding box center [335, 138] width 33 height 18
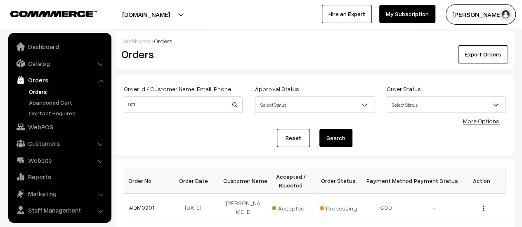
scroll to position [19, 0]
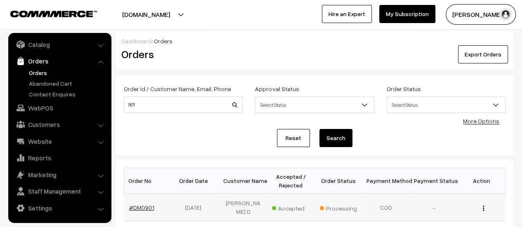
click at [143, 205] on link "#DM0901" at bounding box center [141, 207] width 25 height 7
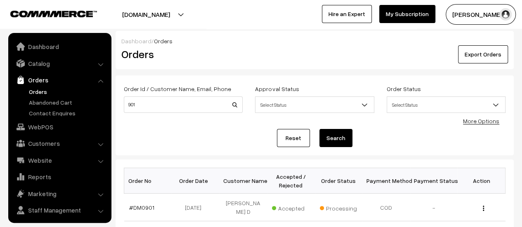
scroll to position [19, 0]
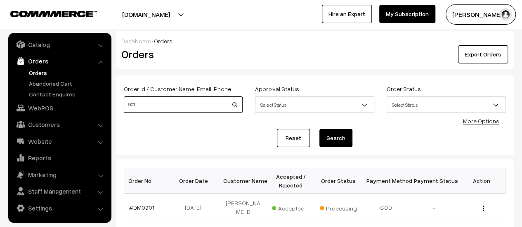
click at [139, 104] on input "901" at bounding box center [183, 105] width 119 height 16
type input "905"
click at [319, 129] on button "Search" at bounding box center [335, 138] width 33 height 18
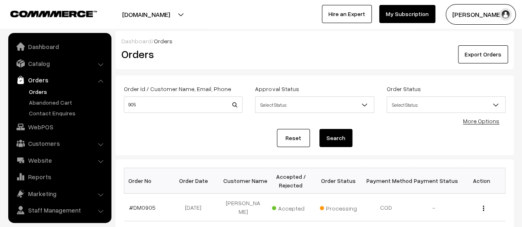
scroll to position [19, 0]
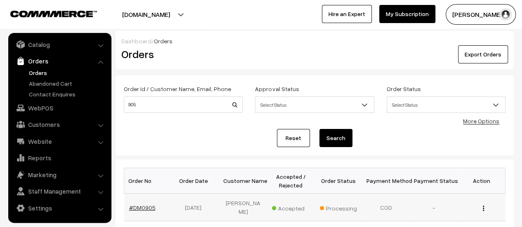
click at [144, 205] on link "#DM0905" at bounding box center [142, 207] width 26 height 7
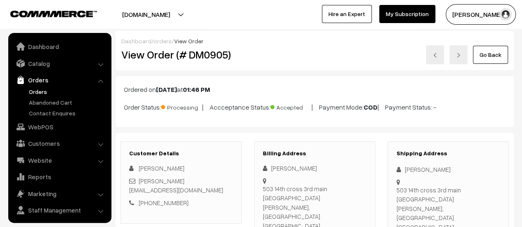
scroll to position [19, 0]
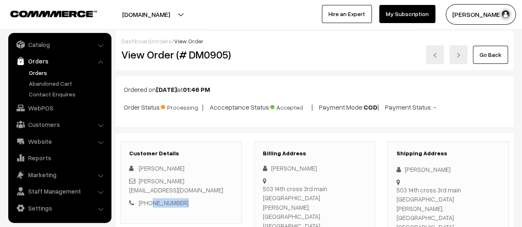
click at [149, 198] on div "+91 9632422337" at bounding box center [181, 202] width 104 height 9
copy link "9632422337"
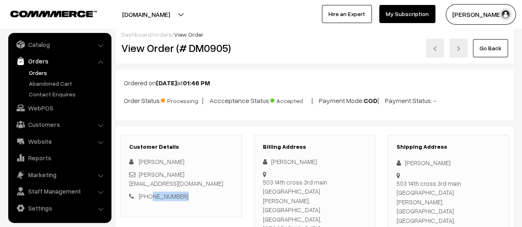
scroll to position [0, 0]
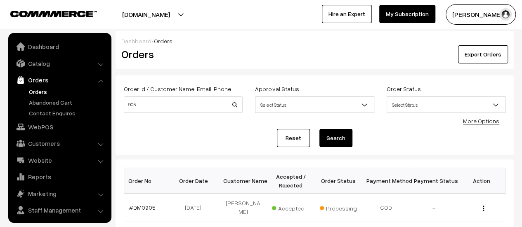
scroll to position [19, 0]
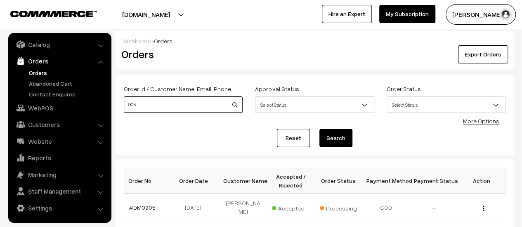
click at [140, 104] on input "905" at bounding box center [183, 105] width 119 height 16
type input "907"
click at [319, 129] on button "Search" at bounding box center [335, 138] width 33 height 18
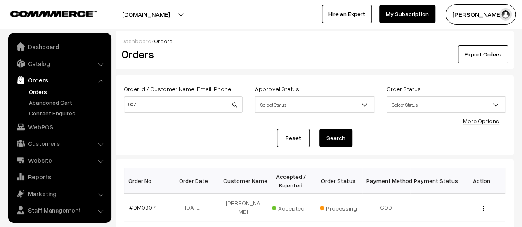
scroll to position [19, 0]
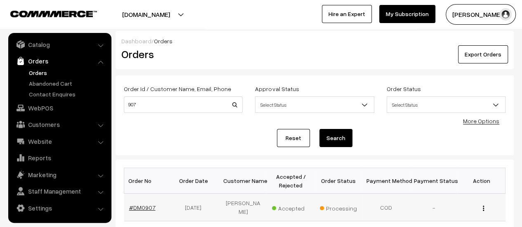
click at [146, 204] on link "#DM0907" at bounding box center [142, 207] width 26 height 7
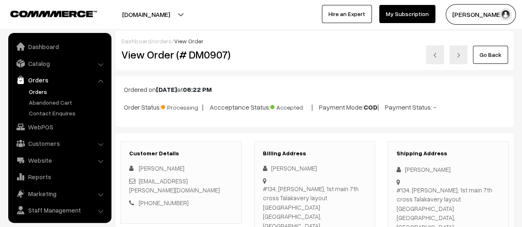
scroll to position [19, 0]
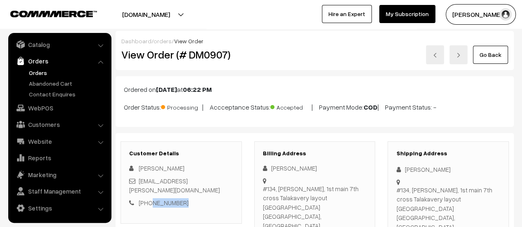
drag, startPoint x: 185, startPoint y: 192, endPoint x: 148, endPoint y: 192, distance: 37.1
click at [148, 198] on div "+91 7406169888" at bounding box center [181, 202] width 104 height 9
copy link "7406169888"
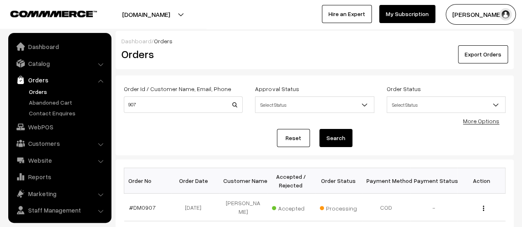
scroll to position [19, 0]
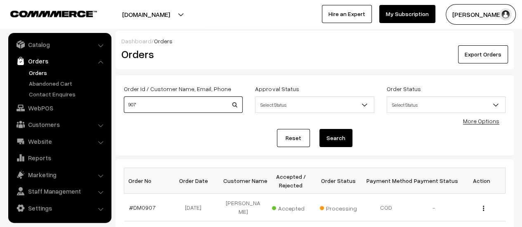
click at [151, 105] on input "907" at bounding box center [183, 105] width 119 height 16
type input "901"
click at [319, 129] on button "Search" at bounding box center [335, 138] width 33 height 18
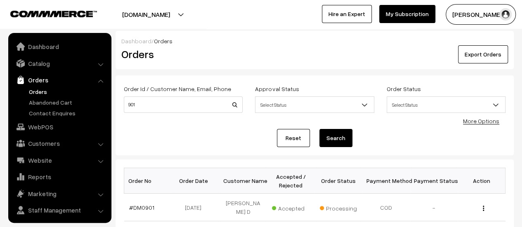
scroll to position [19, 0]
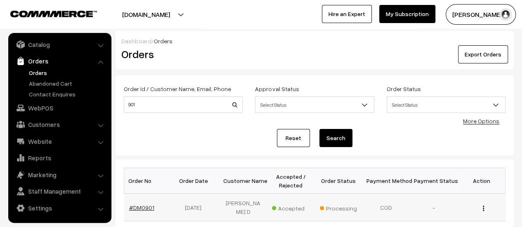
click at [141, 205] on link "#DM0901" at bounding box center [141, 207] width 25 height 7
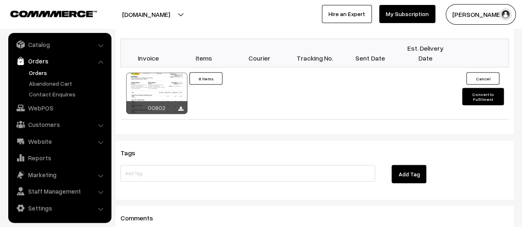
scroll to position [815, 0]
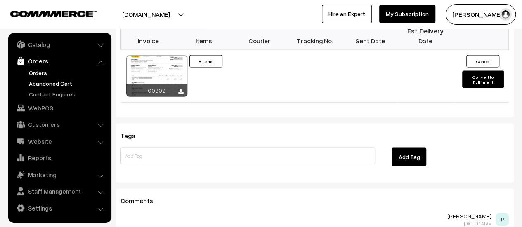
click at [51, 82] on link "Abandoned Cart" at bounding box center [68, 83] width 82 height 9
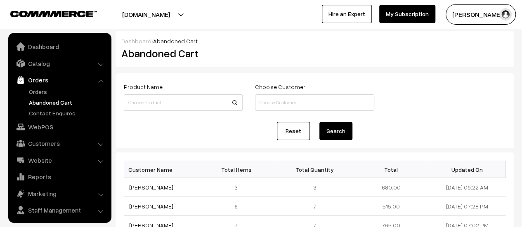
scroll to position [19, 0]
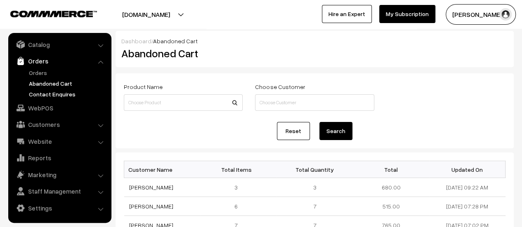
click at [36, 94] on link "Contact Enquires" at bounding box center [68, 94] width 82 height 9
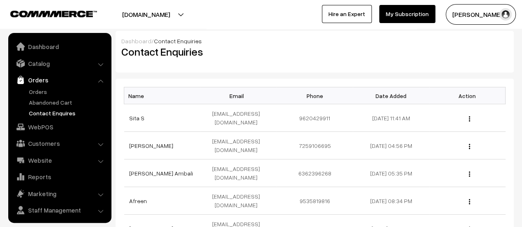
scroll to position [19, 0]
